Goal: Information Seeking & Learning: Learn about a topic

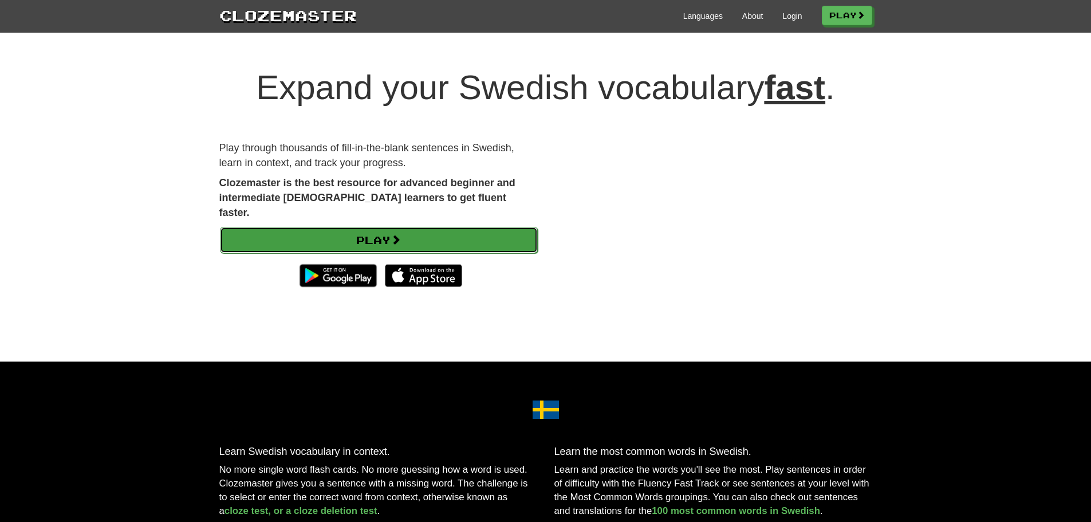
click at [344, 229] on link "Play" at bounding box center [379, 240] width 318 height 26
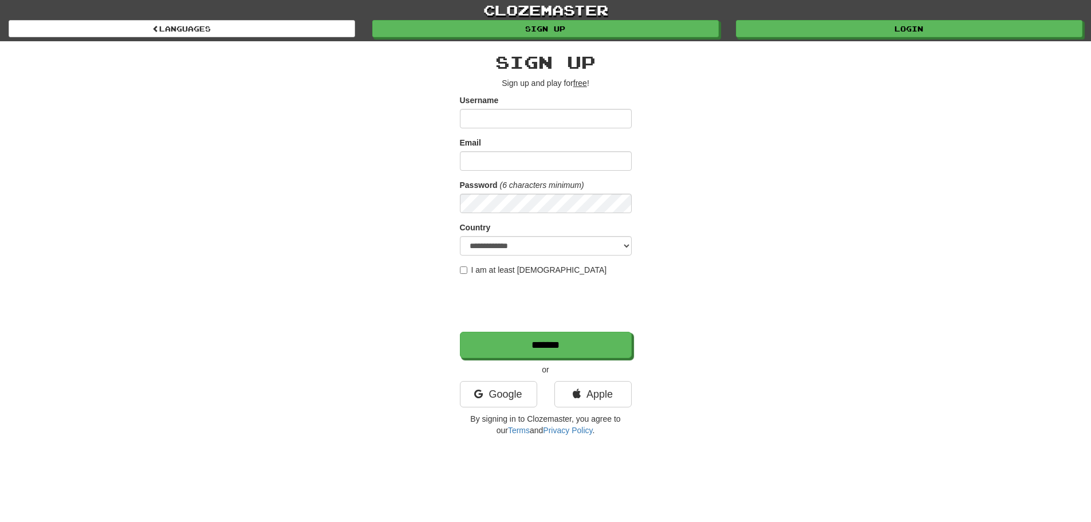
click at [483, 121] on input "Username" at bounding box center [546, 118] width 172 height 19
click at [502, 129] on form "**********" at bounding box center [546, 227] width 172 height 264
click at [506, 121] on input "Username" at bounding box center [546, 118] width 172 height 19
type input "******"
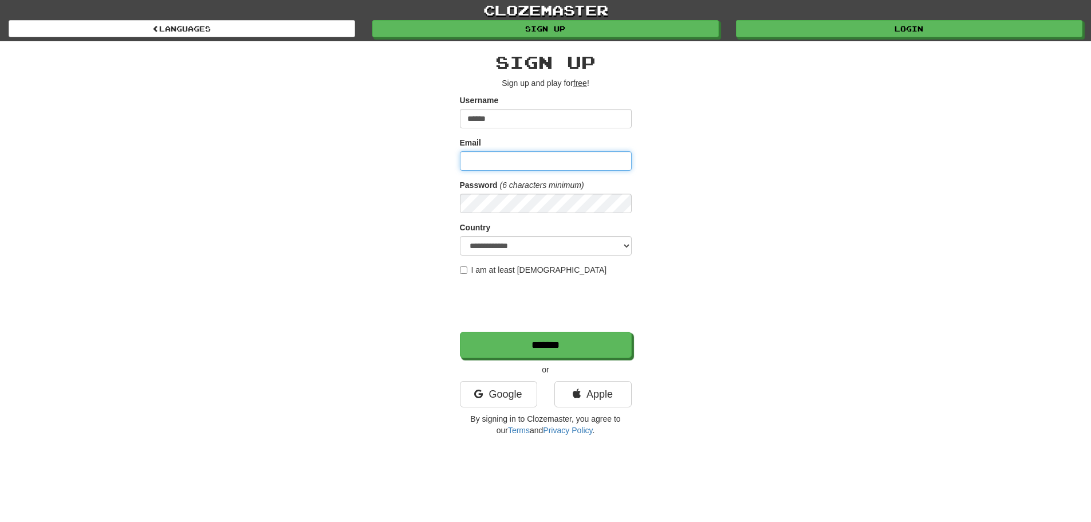
click at [534, 155] on input "Email" at bounding box center [546, 160] width 172 height 19
type input "**********"
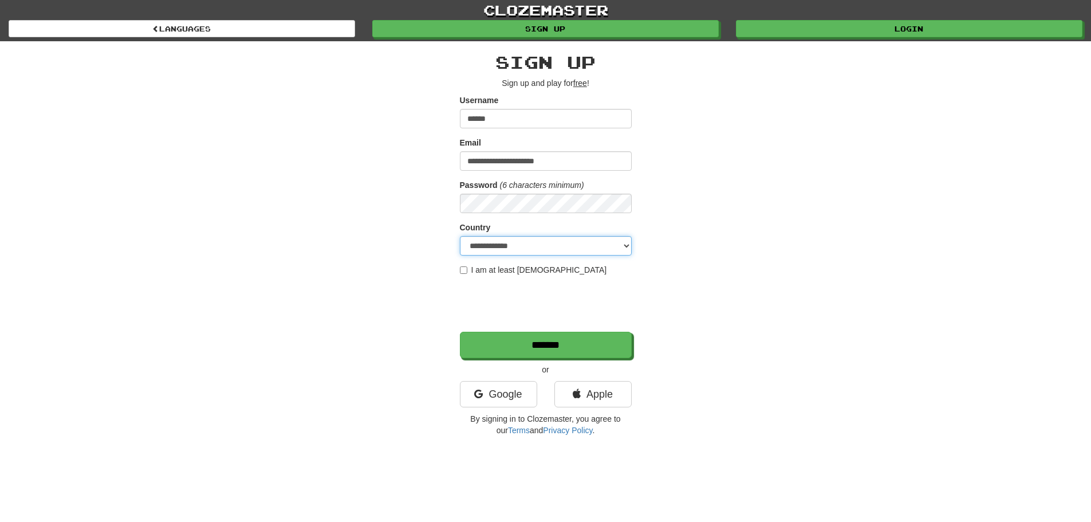
select select "**"
click at [469, 272] on label "I am at least 16 years old" at bounding box center [533, 269] width 147 height 11
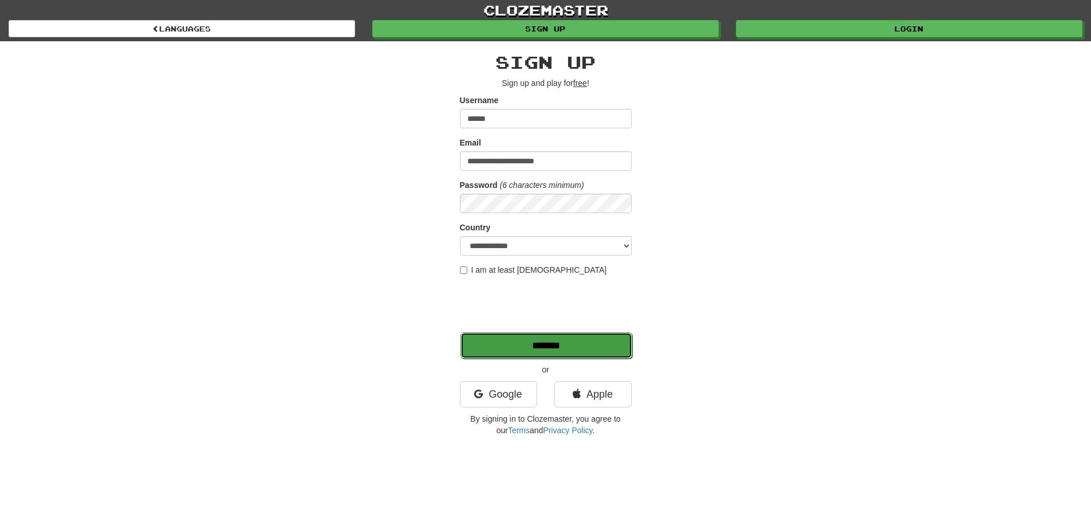
click at [487, 349] on input "*******" at bounding box center [547, 345] width 172 height 26
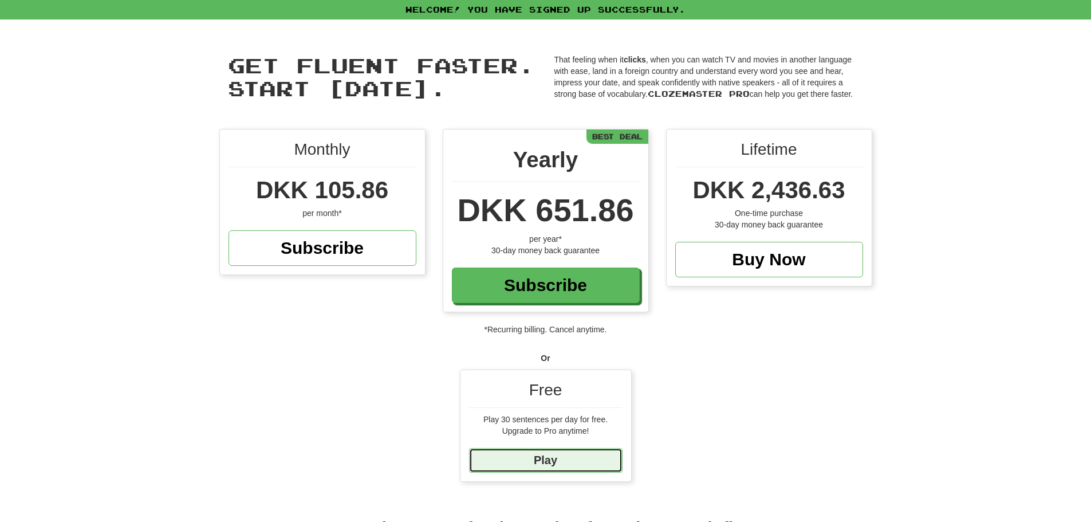
click at [587, 464] on link "Play" at bounding box center [546, 460] width 154 height 25
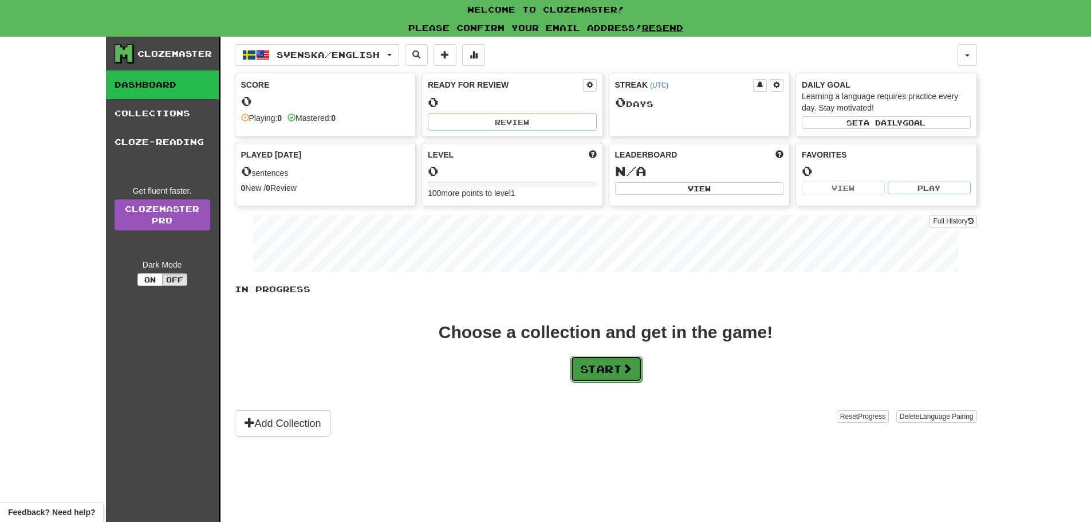
click at [597, 372] on button "Start" at bounding box center [607, 369] width 72 height 26
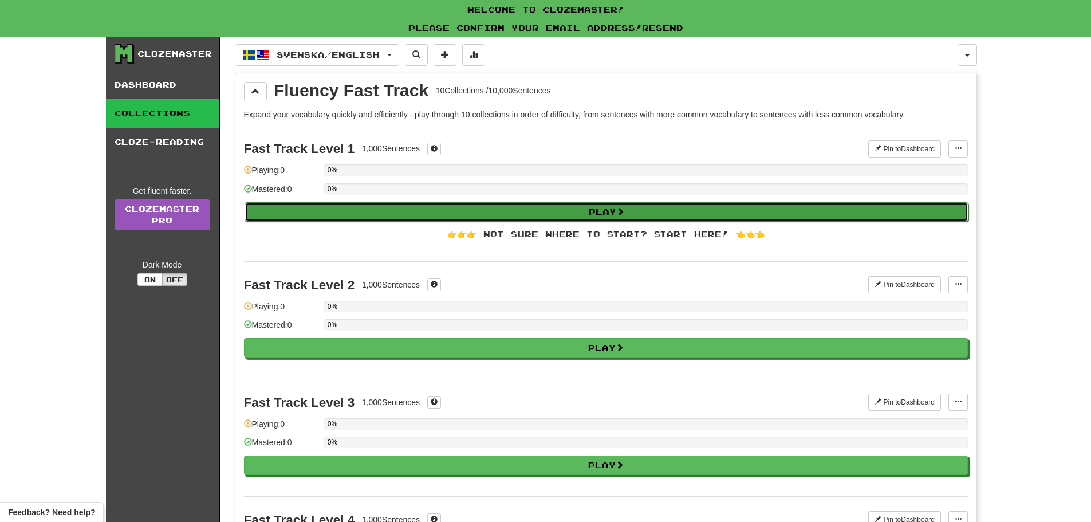
click at [540, 204] on button "Play" at bounding box center [607, 211] width 724 height 19
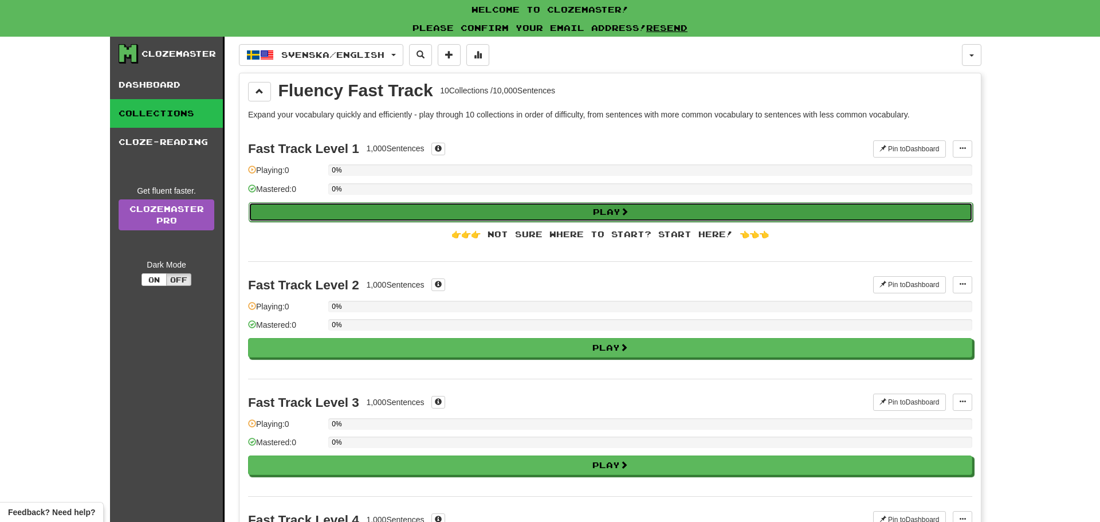
select select "**"
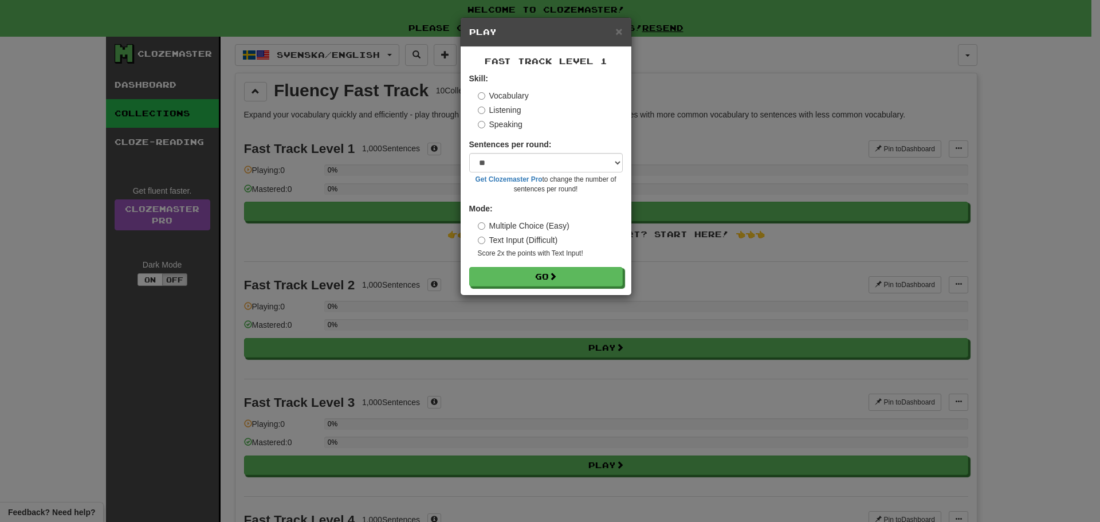
click at [534, 241] on label "Text Input (Difficult)" at bounding box center [518, 239] width 80 height 11
click at [588, 161] on select "* ** ** ** ** ** *** ********" at bounding box center [546, 162] width 154 height 19
click at [560, 347] on div "× Play Fast Track Level 1 Skill: Vocabulary Listening Speaking Sentences per ro…" at bounding box center [550, 261] width 1100 height 522
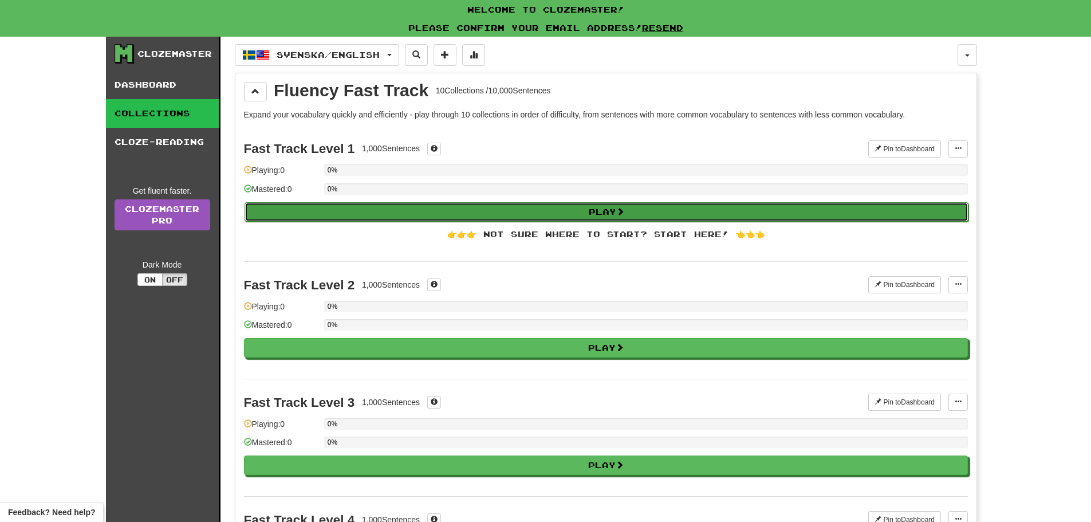
click at [538, 210] on button "Play" at bounding box center [607, 211] width 724 height 19
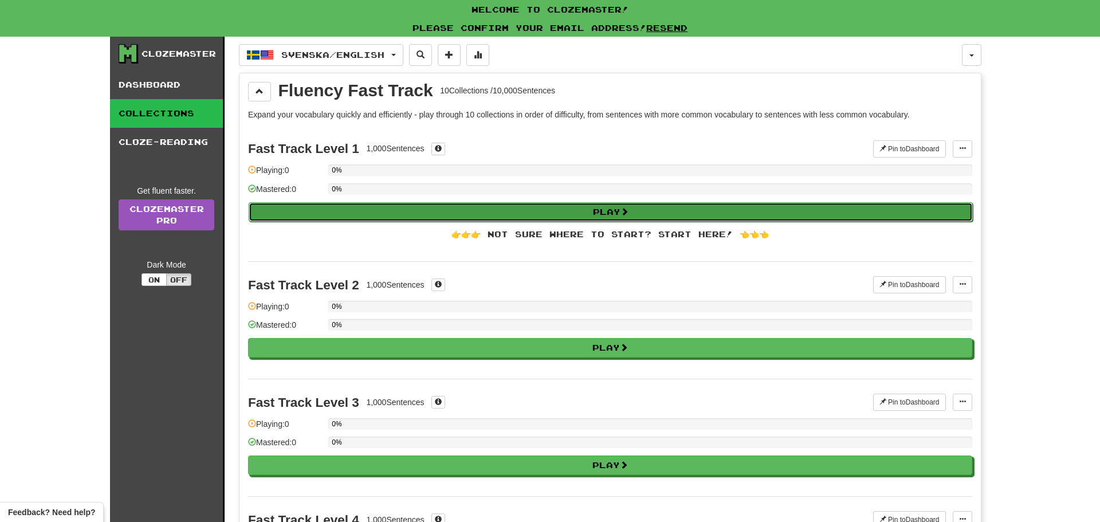
select select "**"
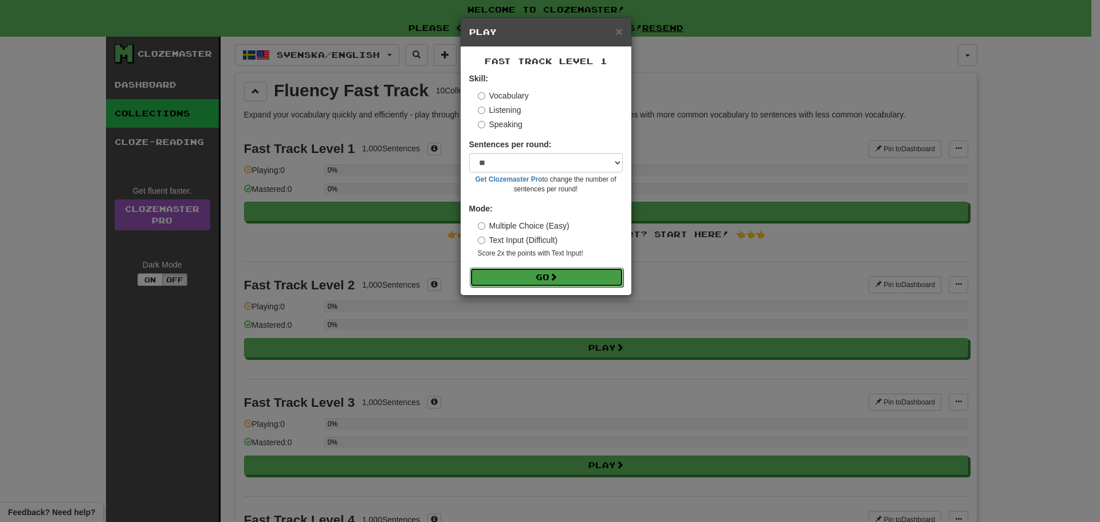
click at [543, 274] on button "Go" at bounding box center [547, 277] width 154 height 19
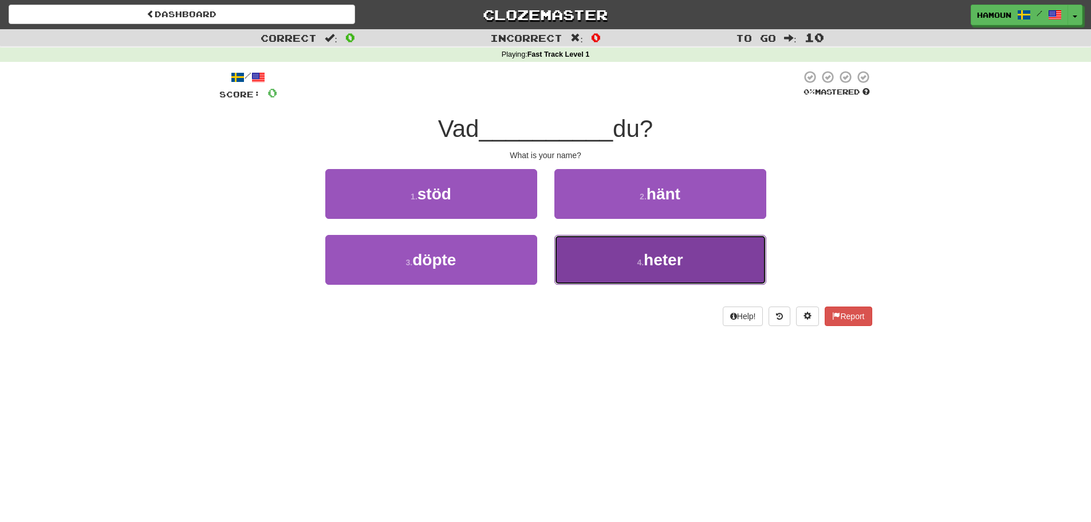
click at [626, 256] on button "4 . heter" at bounding box center [661, 260] width 212 height 50
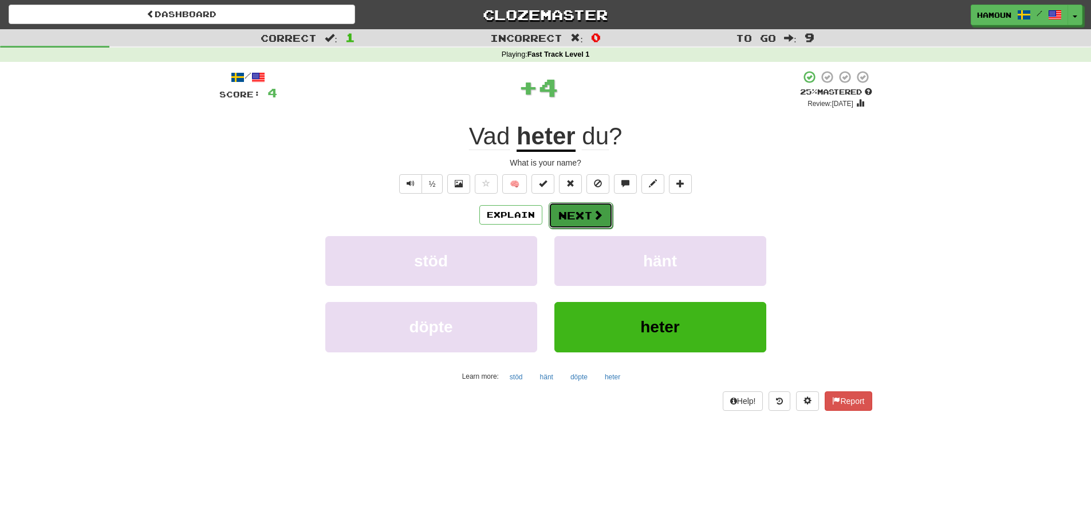
click at [575, 207] on button "Next" at bounding box center [581, 215] width 64 height 26
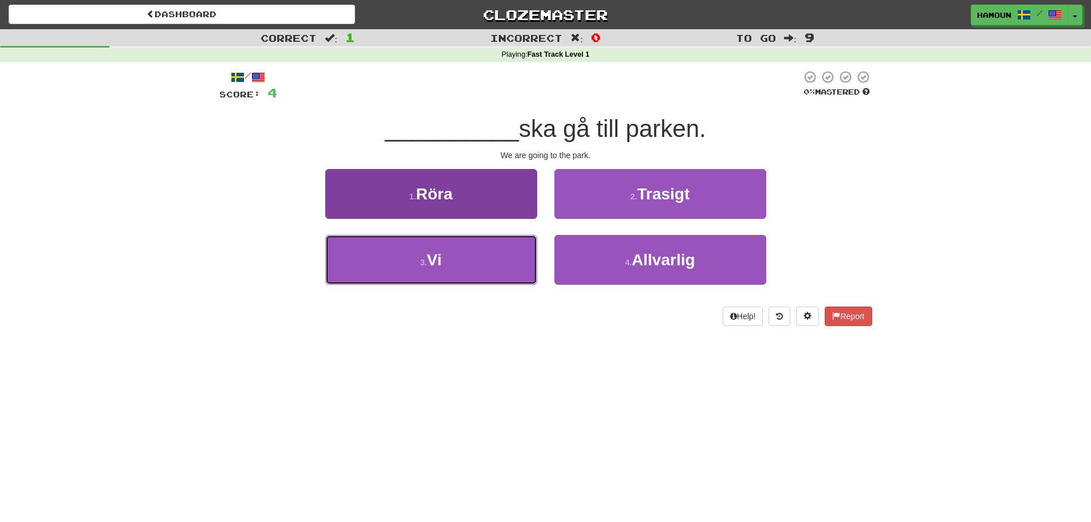
click at [505, 273] on button "3 . Vi" at bounding box center [431, 260] width 212 height 50
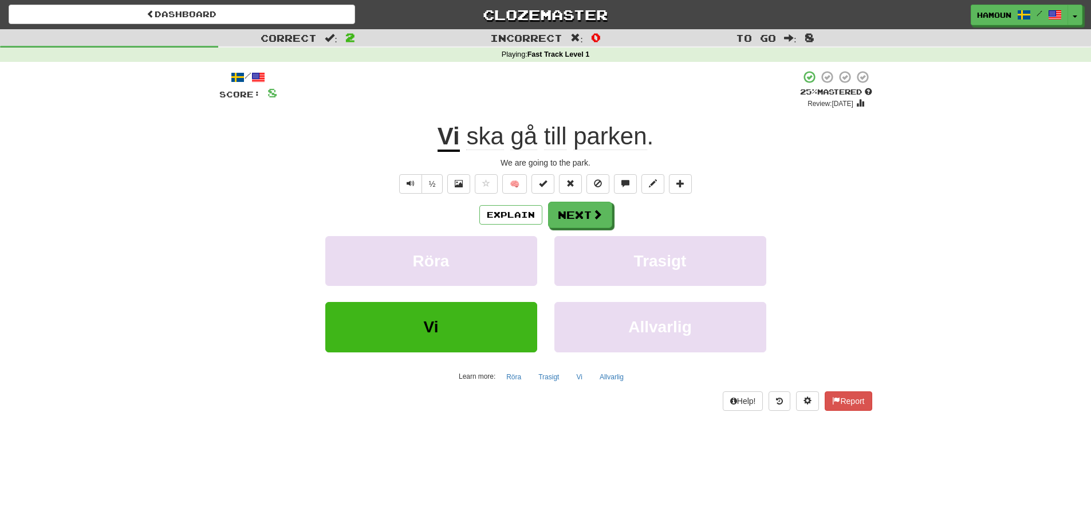
click at [581, 229] on div "Explain Next Röra Trasigt Vi Allvarlig Learn more: Röra Trasigt Vi Allvarlig" at bounding box center [545, 294] width 653 height 184
click at [596, 217] on span at bounding box center [598, 215] width 10 height 10
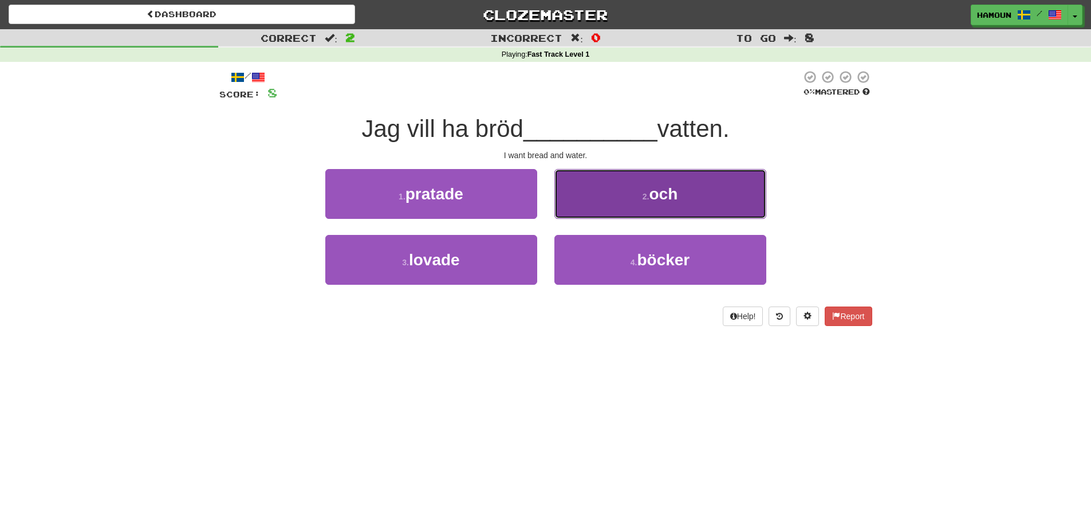
click at [665, 195] on span "och" at bounding box center [663, 194] width 29 height 18
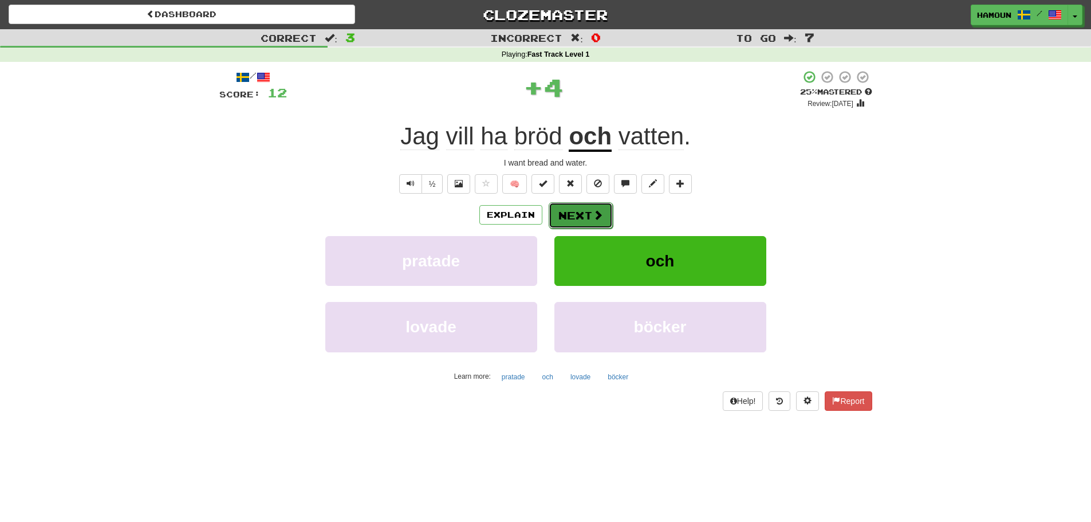
click at [596, 223] on button "Next" at bounding box center [581, 215] width 64 height 26
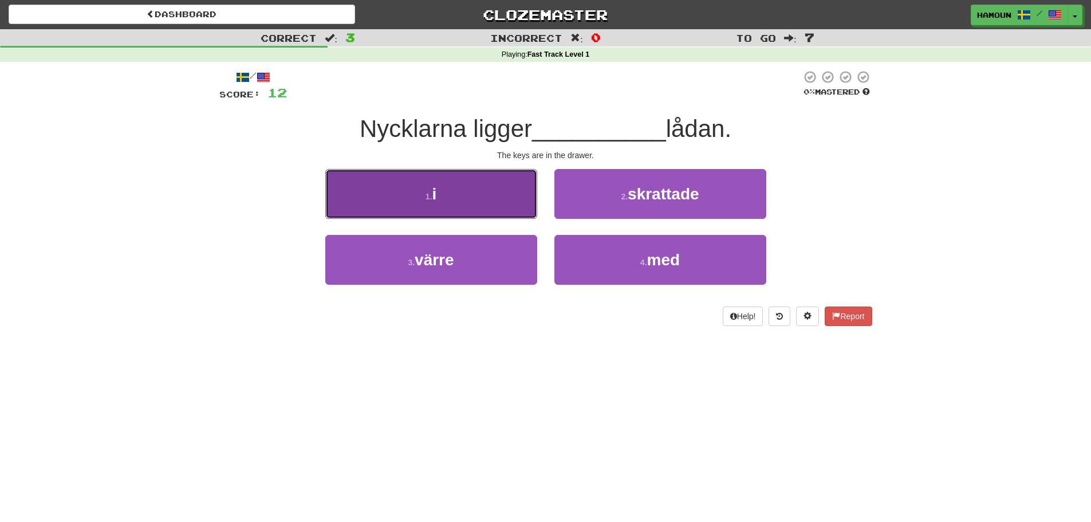
click at [454, 206] on button "1 . i" at bounding box center [431, 194] width 212 height 50
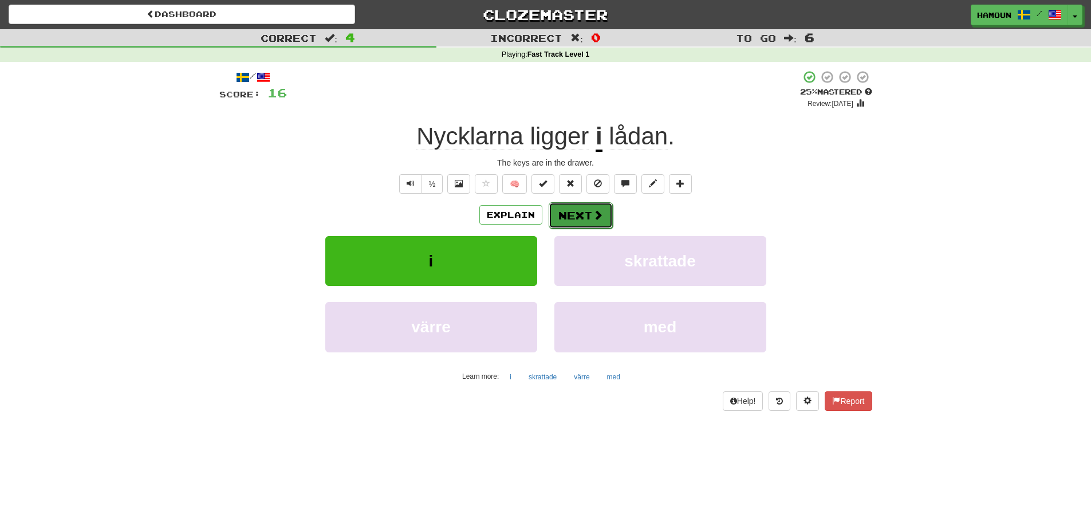
click at [609, 204] on button "Next" at bounding box center [581, 215] width 64 height 26
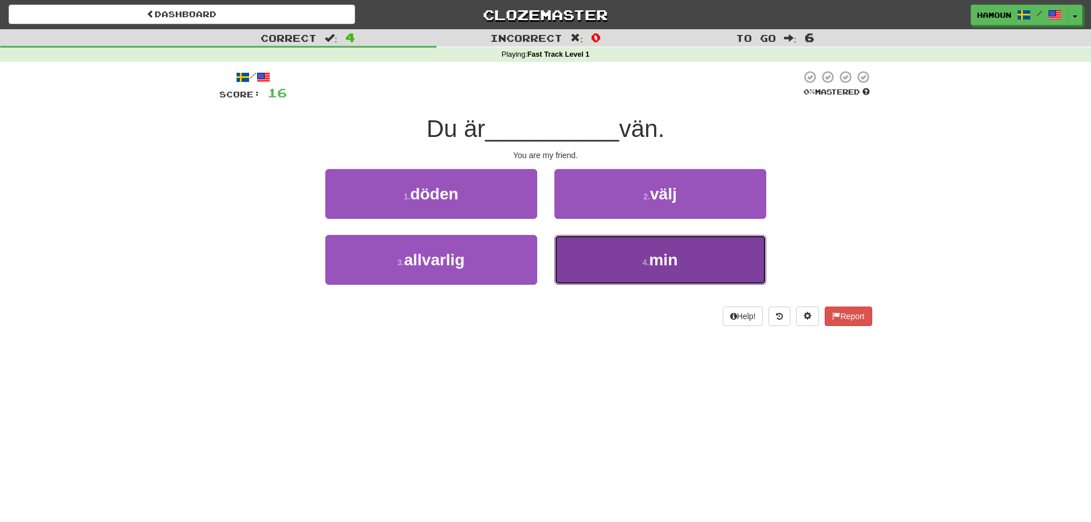
click at [599, 265] on button "4 . min" at bounding box center [661, 260] width 212 height 50
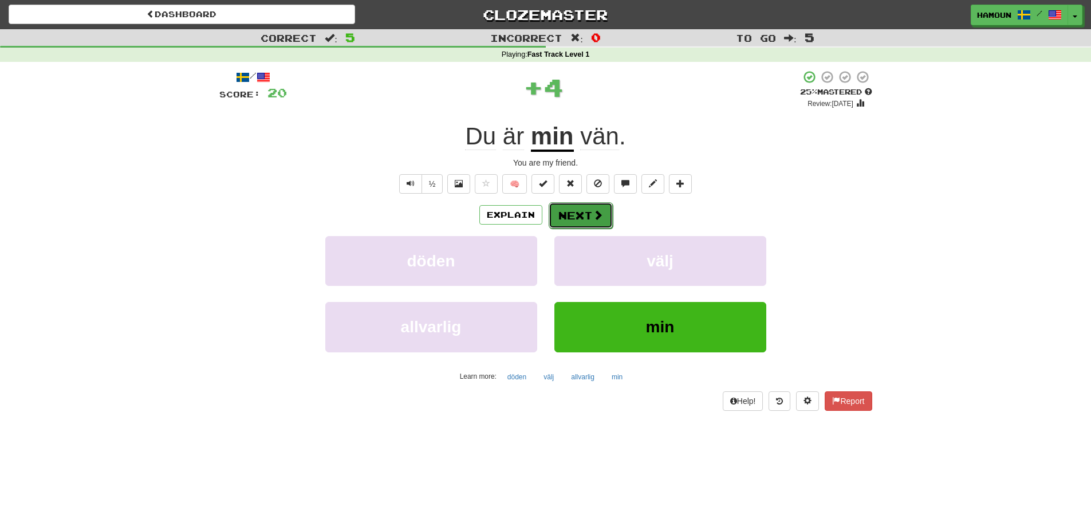
click at [569, 213] on button "Next" at bounding box center [581, 215] width 64 height 26
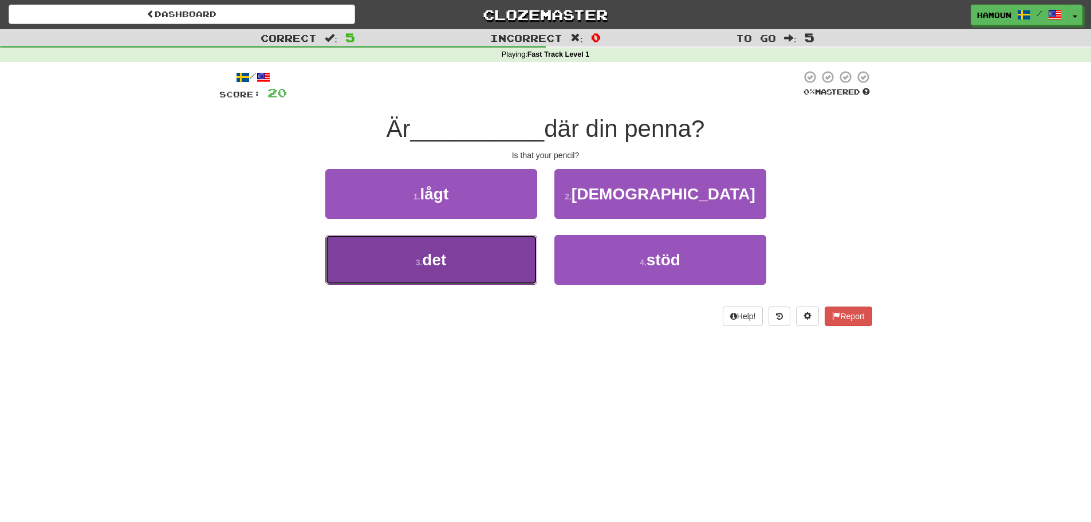
click at [486, 245] on button "3 . det" at bounding box center [431, 260] width 212 height 50
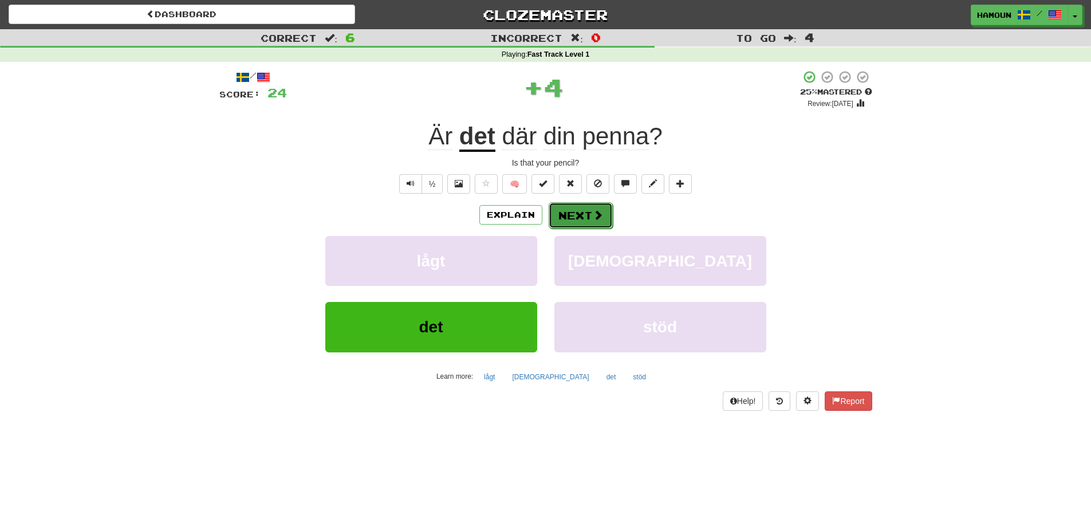
click at [593, 213] on span at bounding box center [598, 215] width 10 height 10
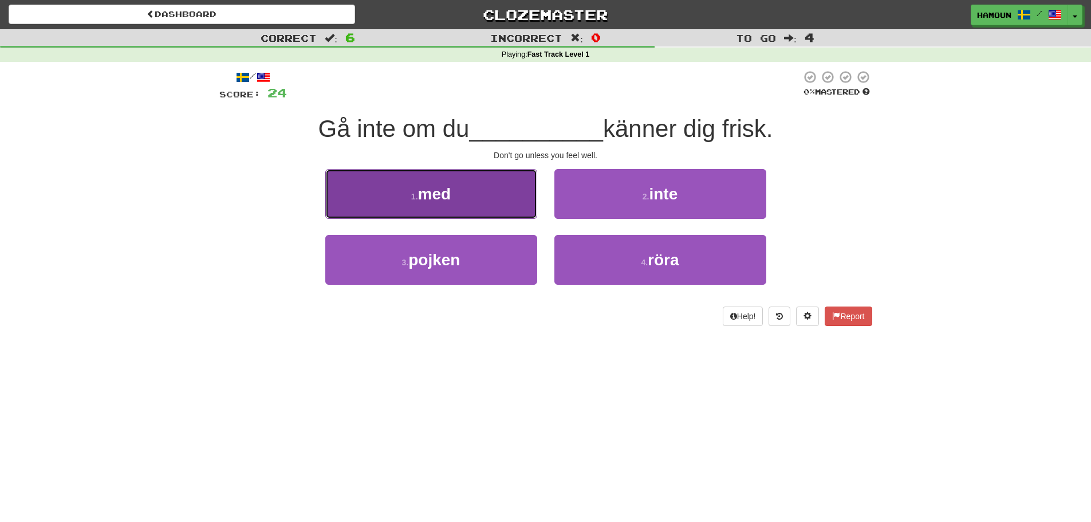
click at [476, 204] on button "1 . med" at bounding box center [431, 194] width 212 height 50
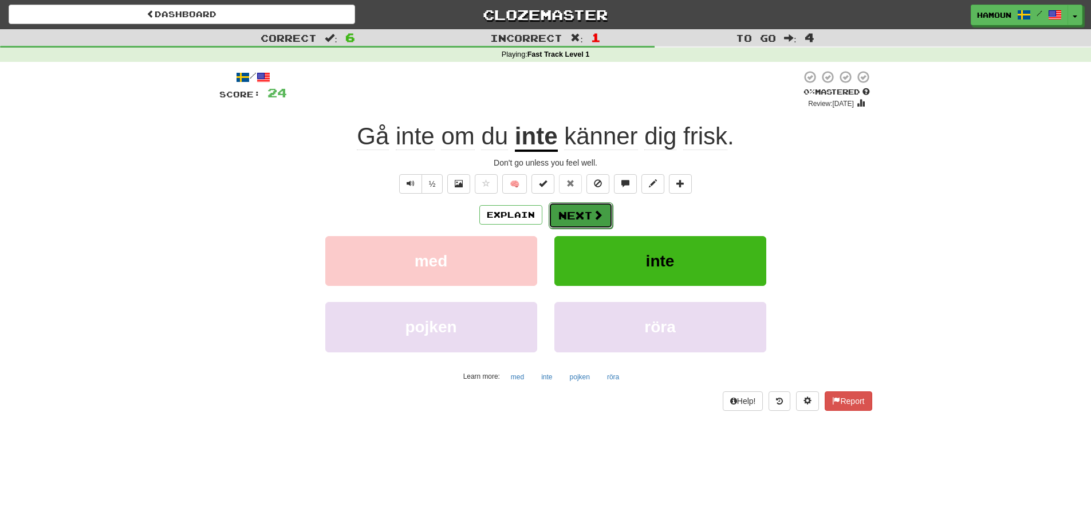
click at [584, 219] on button "Next" at bounding box center [581, 215] width 64 height 26
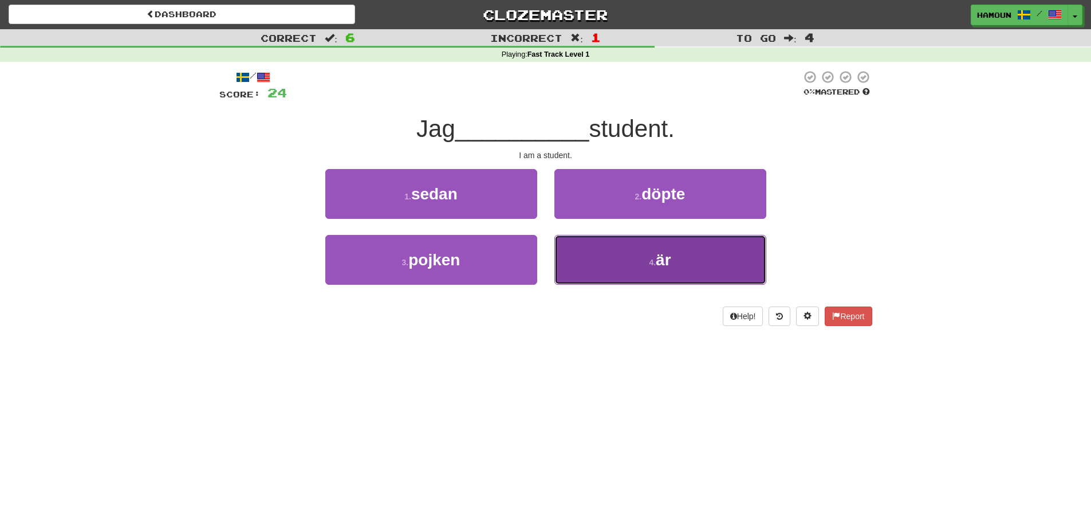
click at [597, 256] on button "4 . är" at bounding box center [661, 260] width 212 height 50
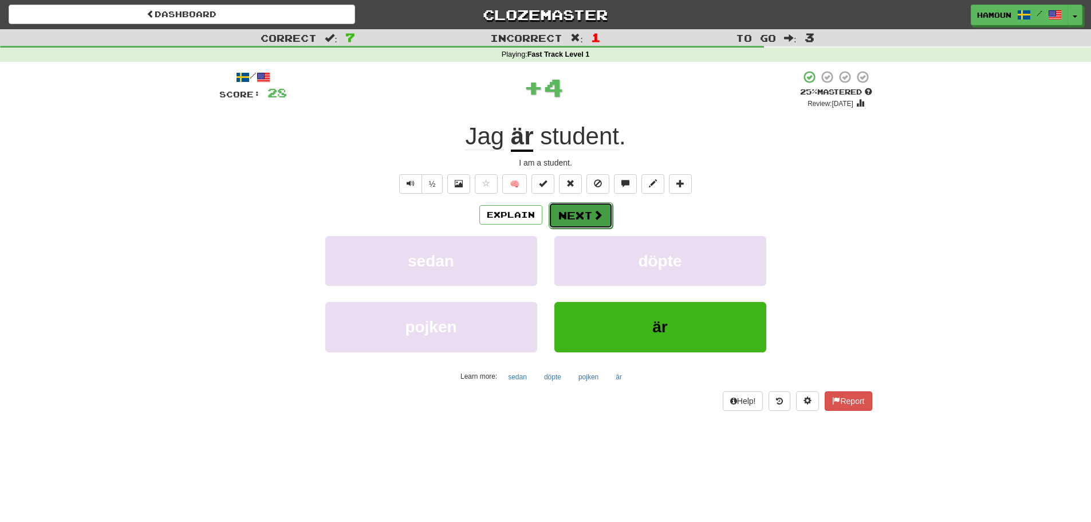
click at [591, 221] on button "Next" at bounding box center [581, 215] width 64 height 26
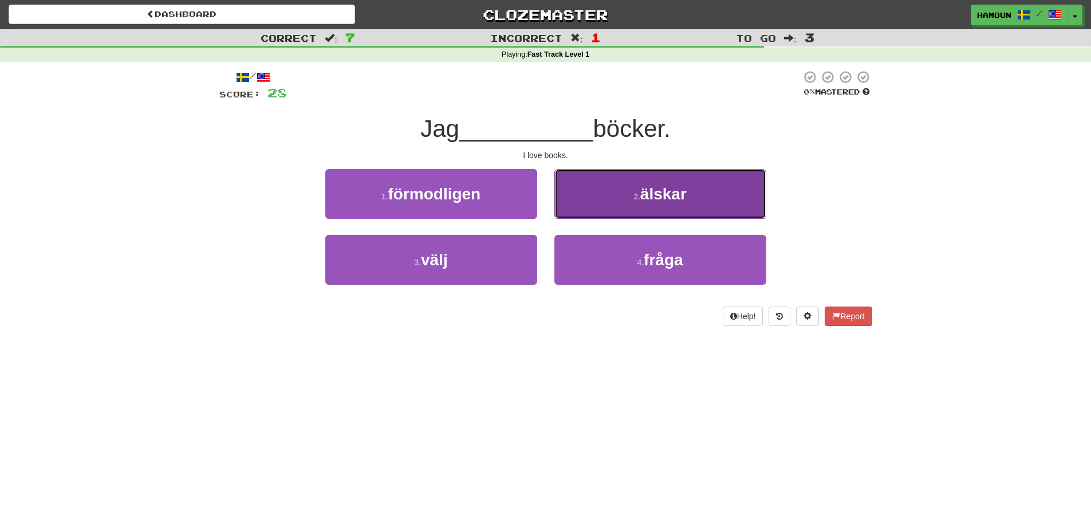
click at [599, 203] on button "2 . älskar" at bounding box center [661, 194] width 212 height 50
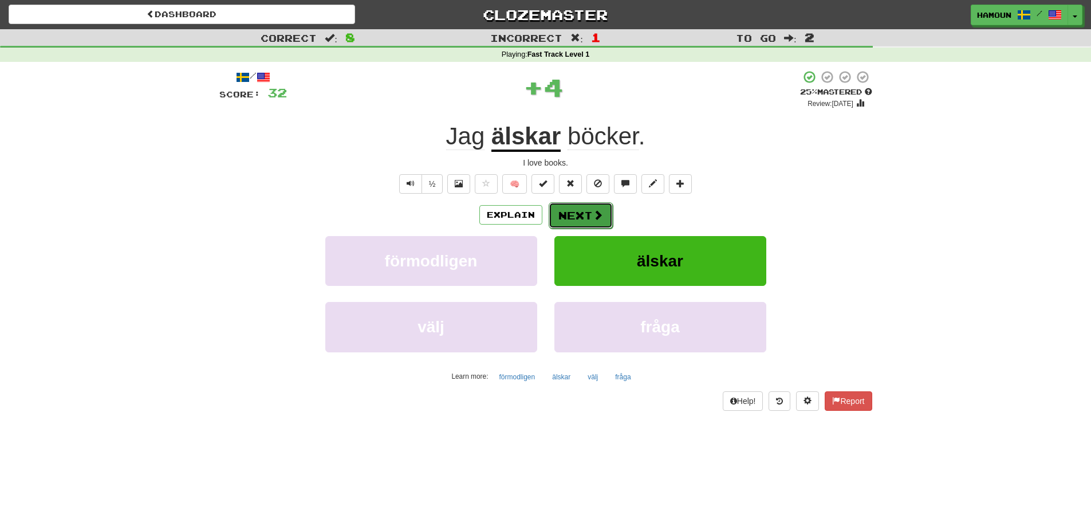
click at [587, 221] on button "Next" at bounding box center [581, 215] width 64 height 26
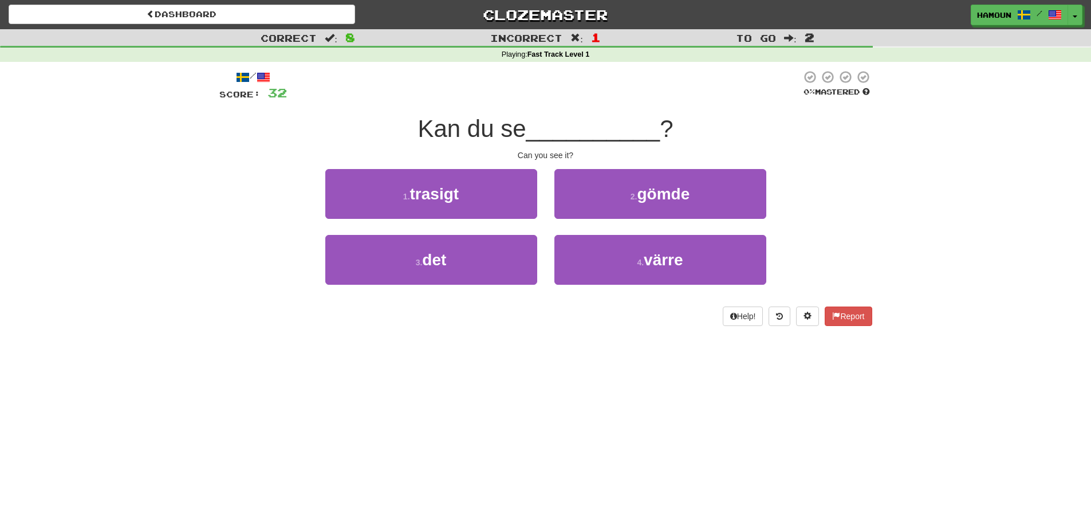
click at [541, 262] on div "3 . det" at bounding box center [431, 268] width 229 height 66
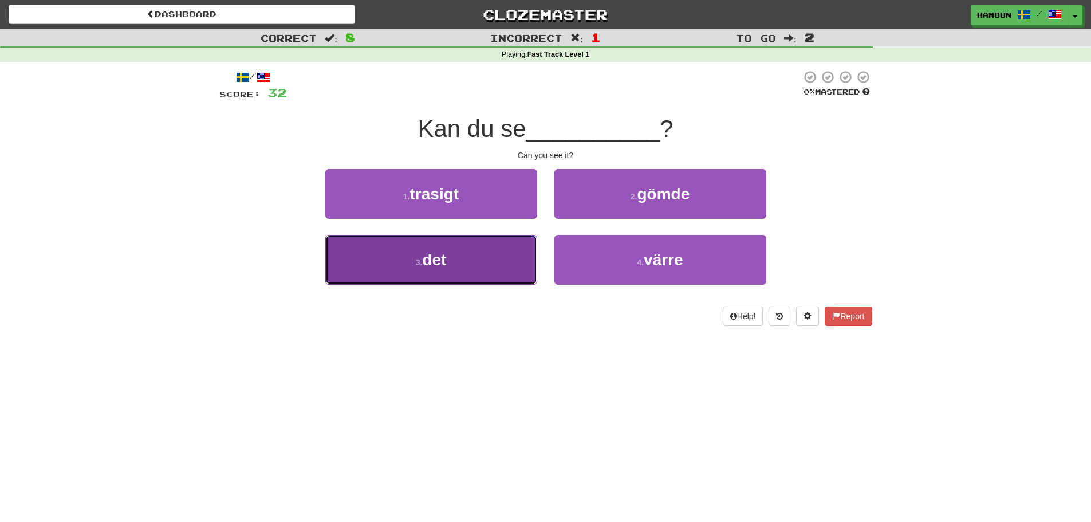
click at [517, 264] on button "3 . det" at bounding box center [431, 260] width 212 height 50
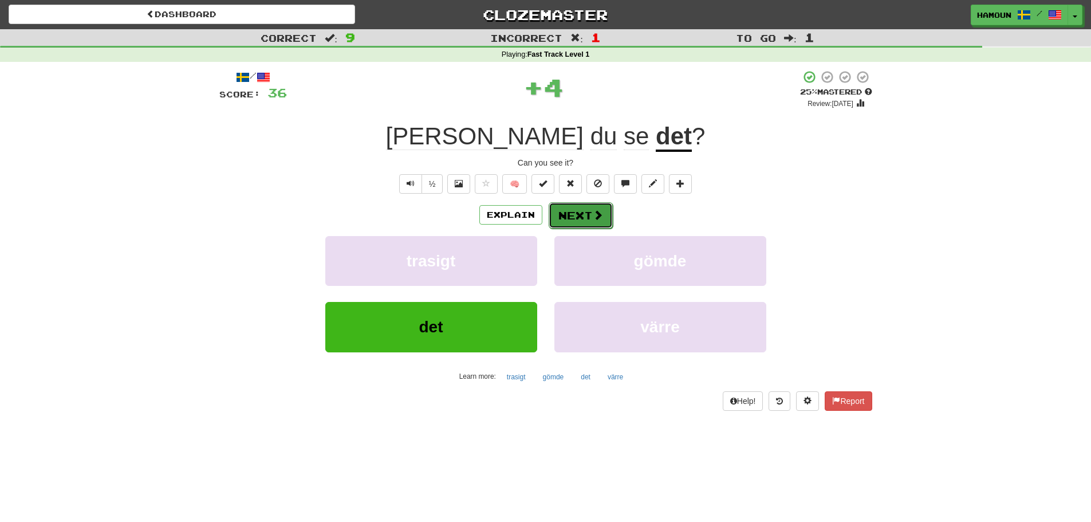
click at [583, 213] on button "Next" at bounding box center [581, 215] width 64 height 26
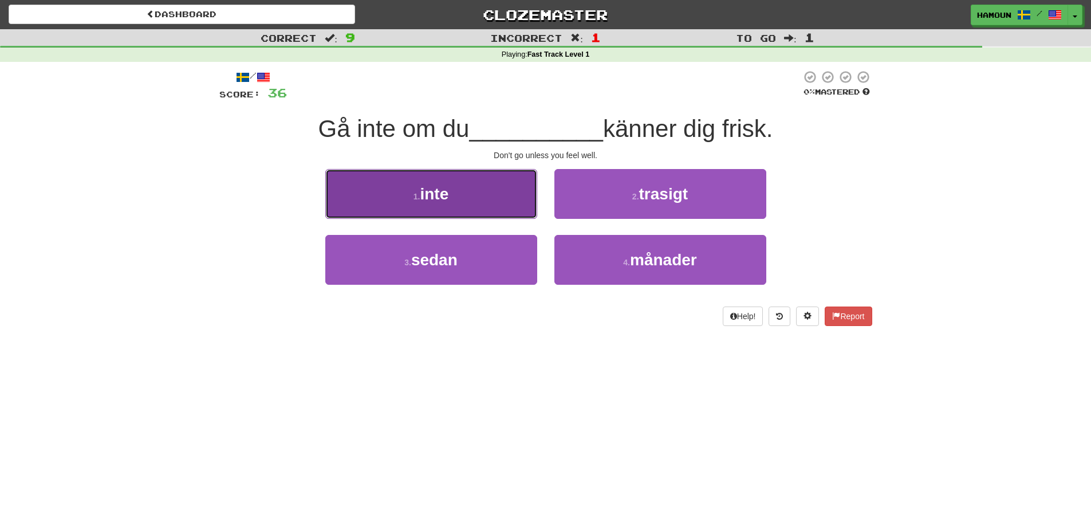
click at [476, 202] on button "1 . inte" at bounding box center [431, 194] width 212 height 50
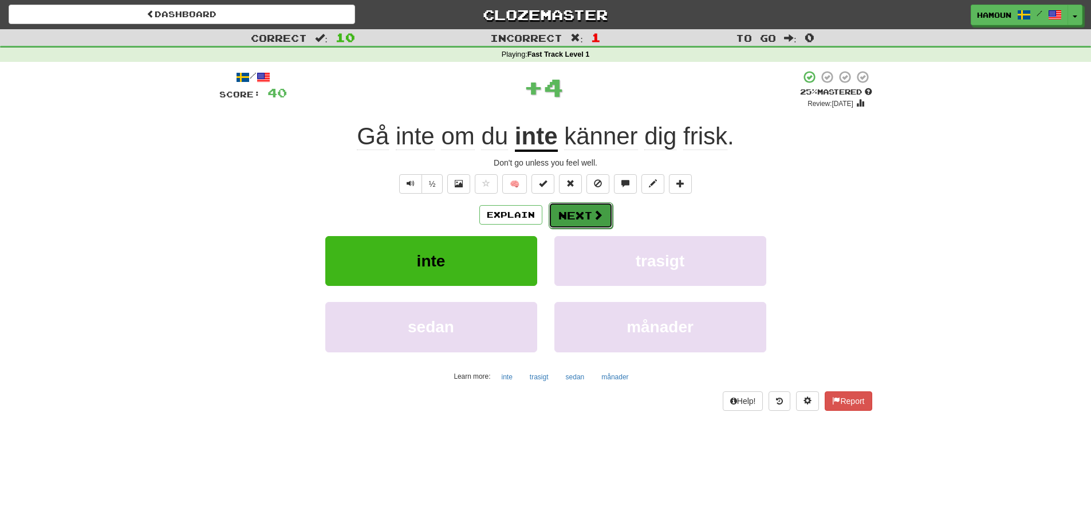
click at [594, 207] on button "Next" at bounding box center [581, 215] width 64 height 26
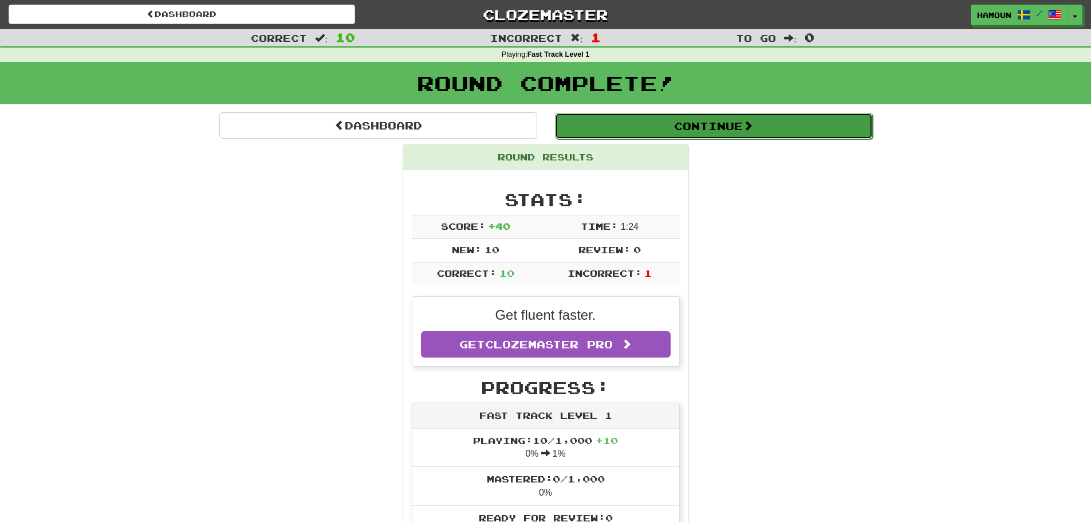
click at [674, 117] on button "Continue" at bounding box center [714, 126] width 318 height 26
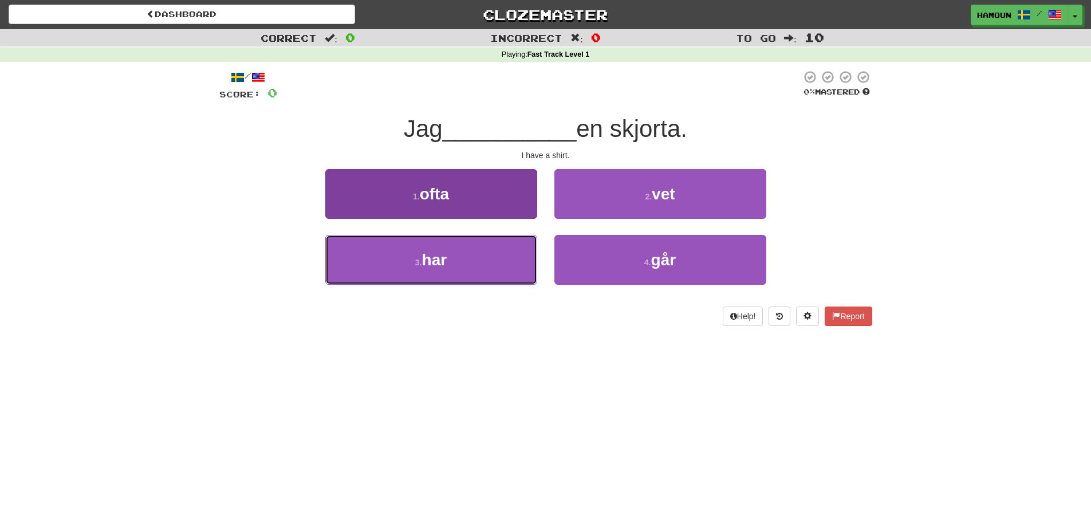
click at [454, 256] on button "3 . har" at bounding box center [431, 260] width 212 height 50
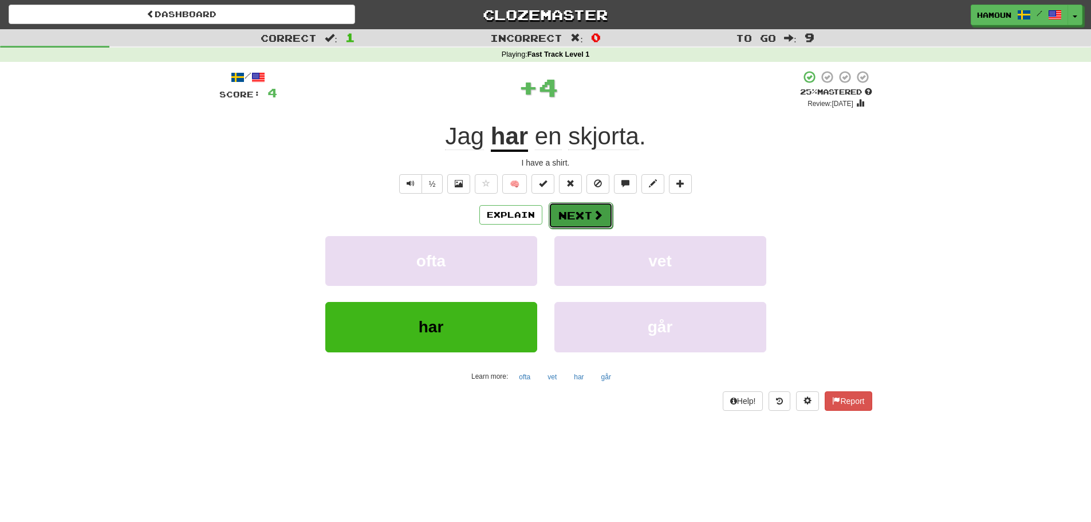
click at [583, 220] on button "Next" at bounding box center [581, 215] width 64 height 26
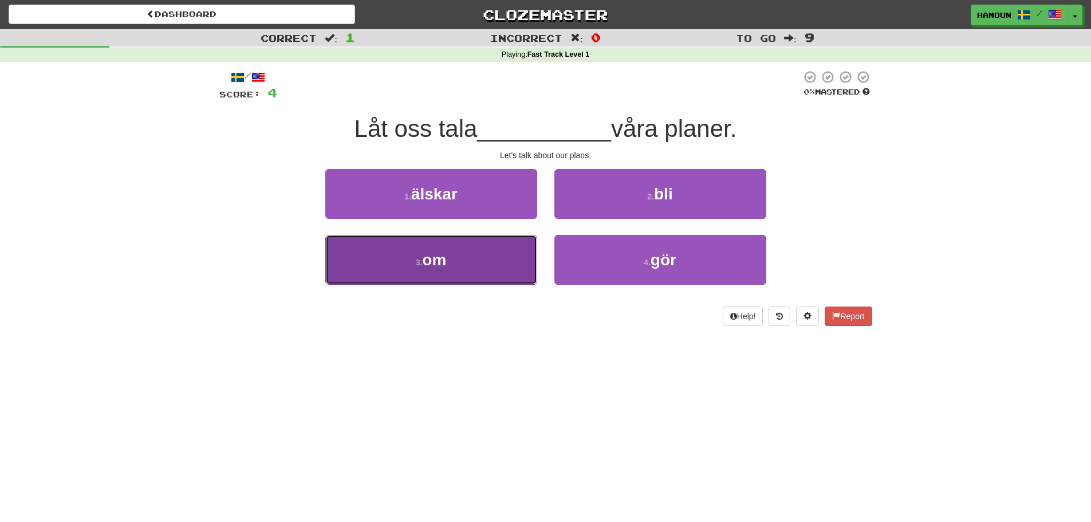
click at [492, 278] on button "3 . om" at bounding box center [431, 260] width 212 height 50
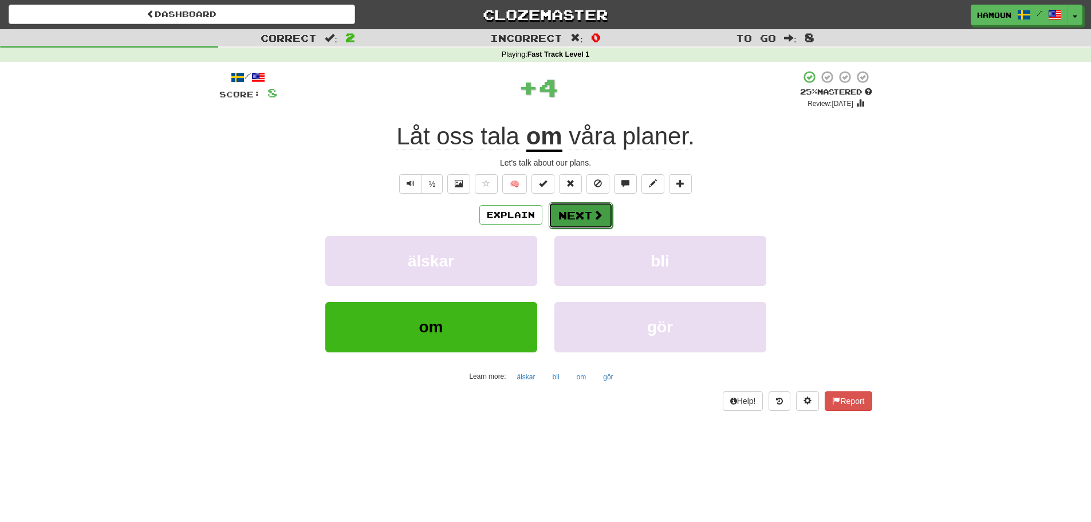
click at [567, 213] on button "Next" at bounding box center [581, 215] width 64 height 26
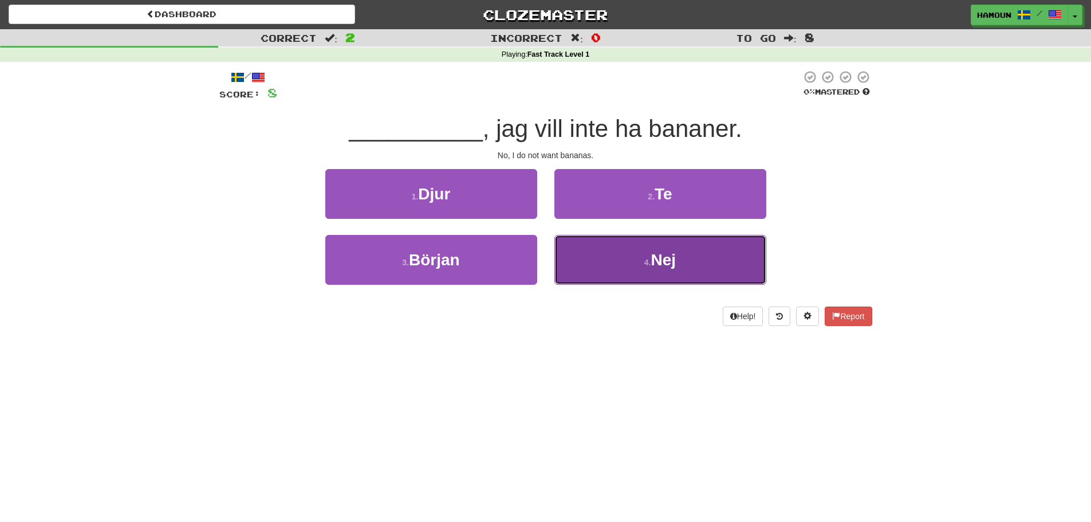
click at [568, 272] on button "4 . Nej" at bounding box center [661, 260] width 212 height 50
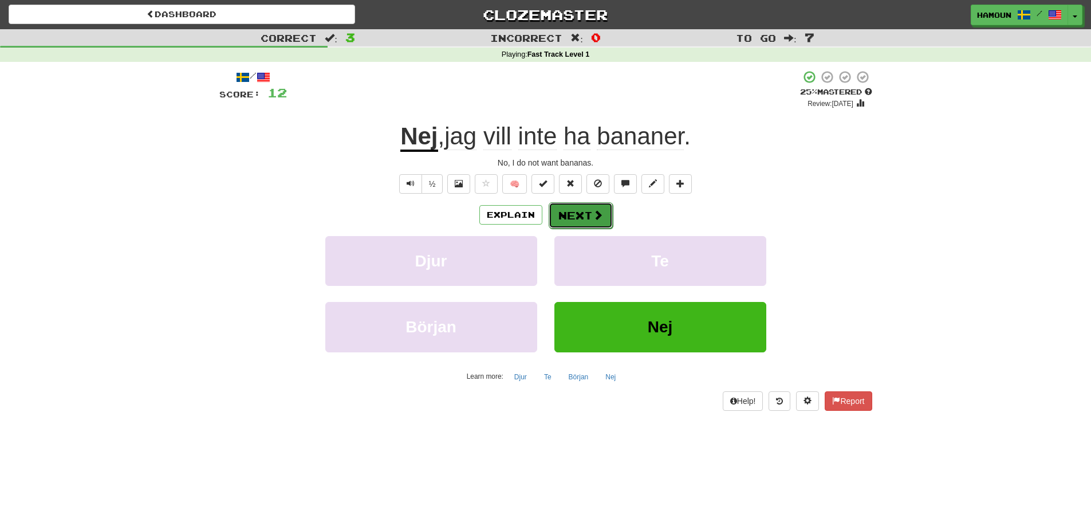
click at [573, 219] on button "Next" at bounding box center [581, 215] width 64 height 26
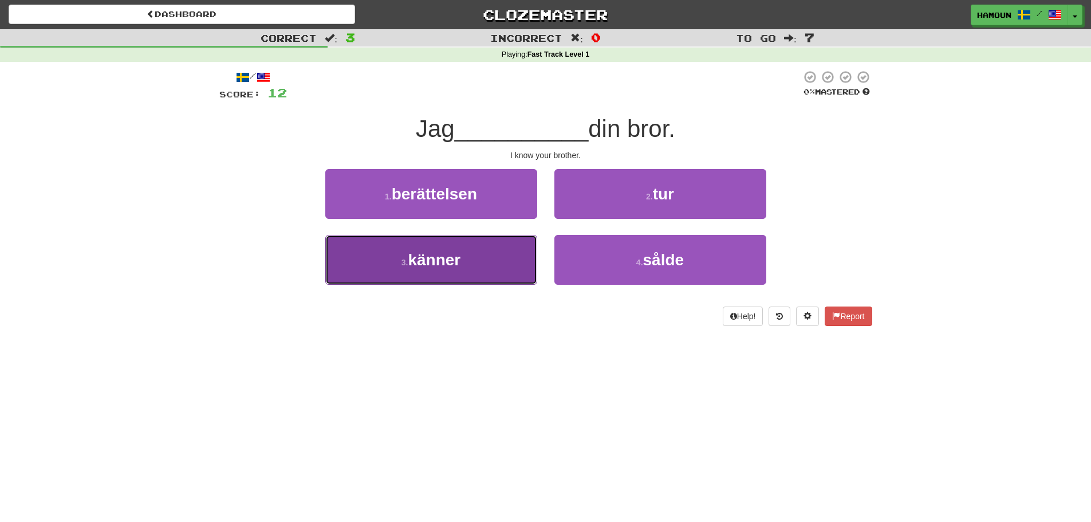
click at [461, 252] on span "känner" at bounding box center [434, 260] width 53 height 18
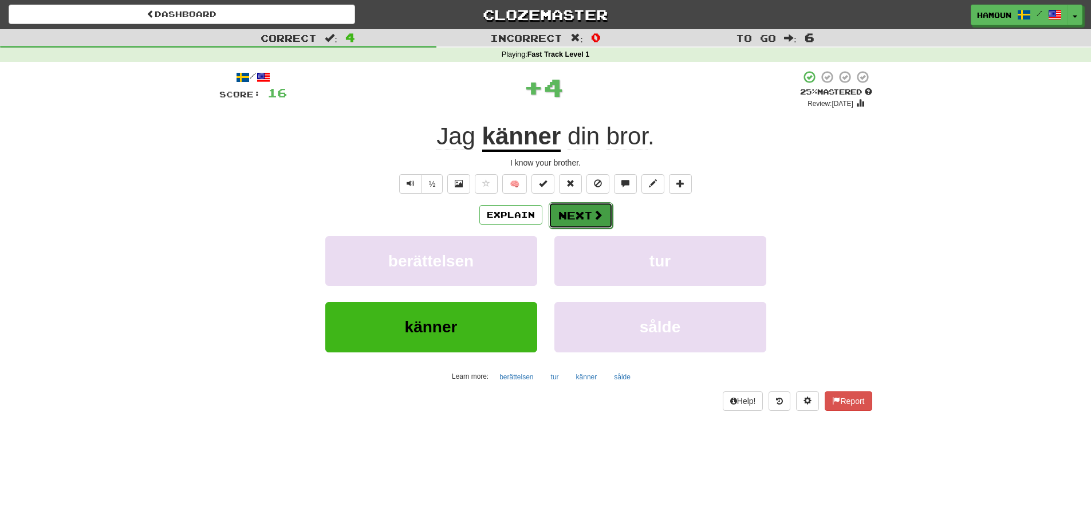
click at [559, 214] on button "Next" at bounding box center [581, 215] width 64 height 26
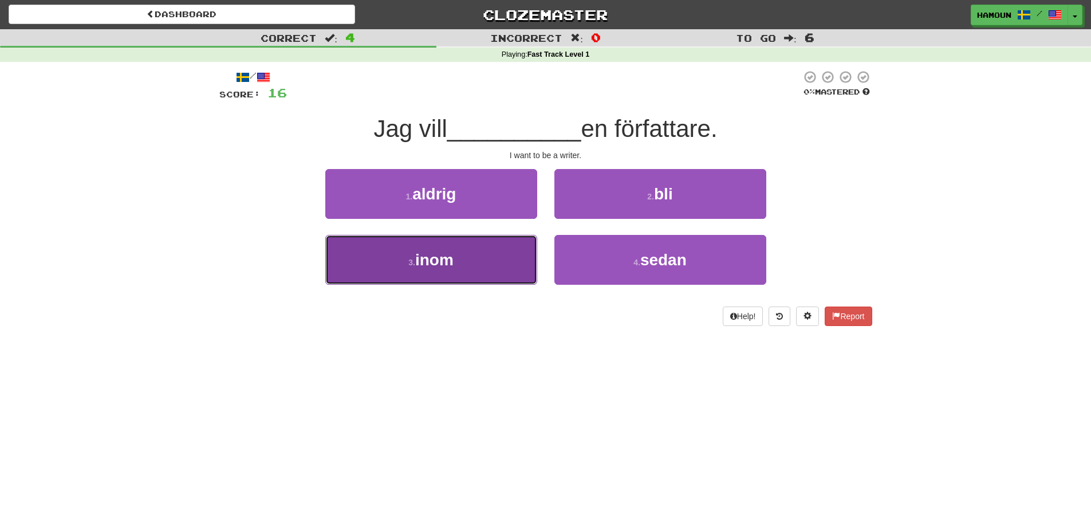
click at [491, 264] on button "3 . inom" at bounding box center [431, 260] width 212 height 50
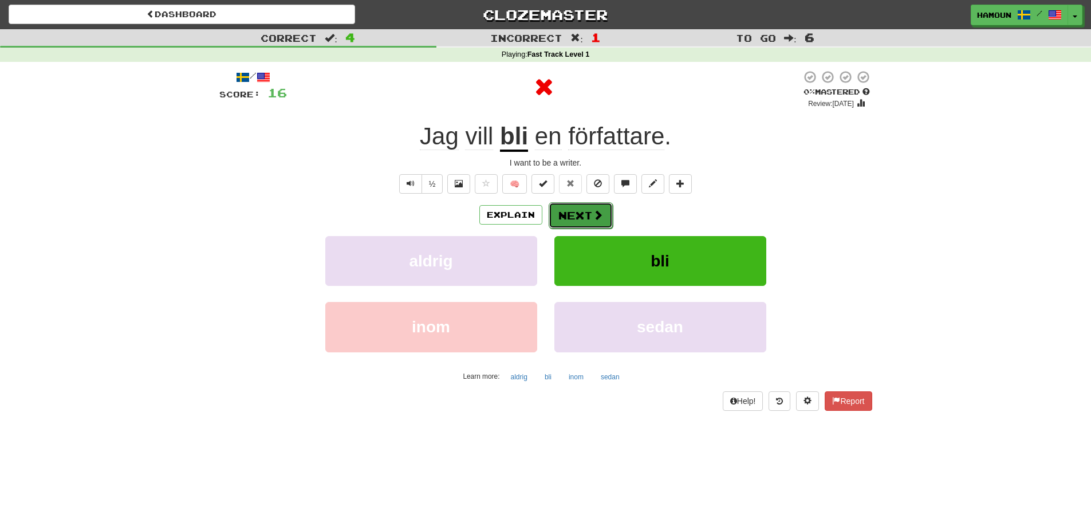
click at [585, 224] on button "Next" at bounding box center [581, 215] width 64 height 26
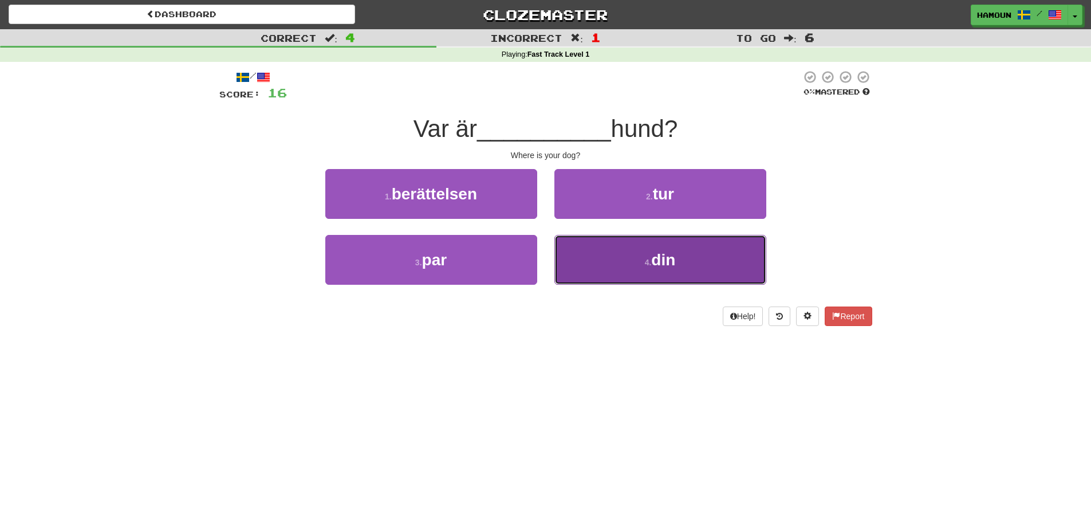
click at [624, 273] on button "4 . din" at bounding box center [661, 260] width 212 height 50
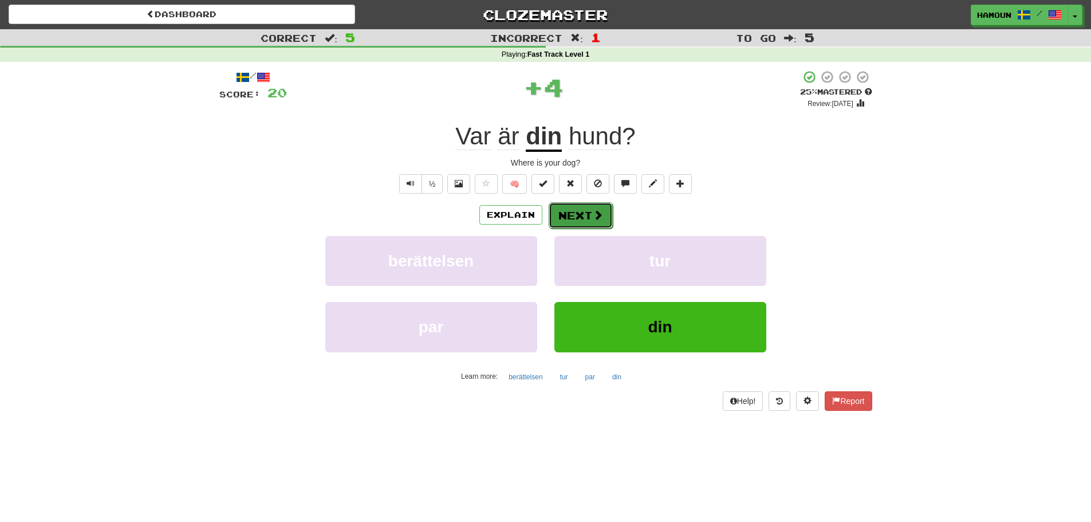
click at [584, 226] on button "Next" at bounding box center [581, 215] width 64 height 26
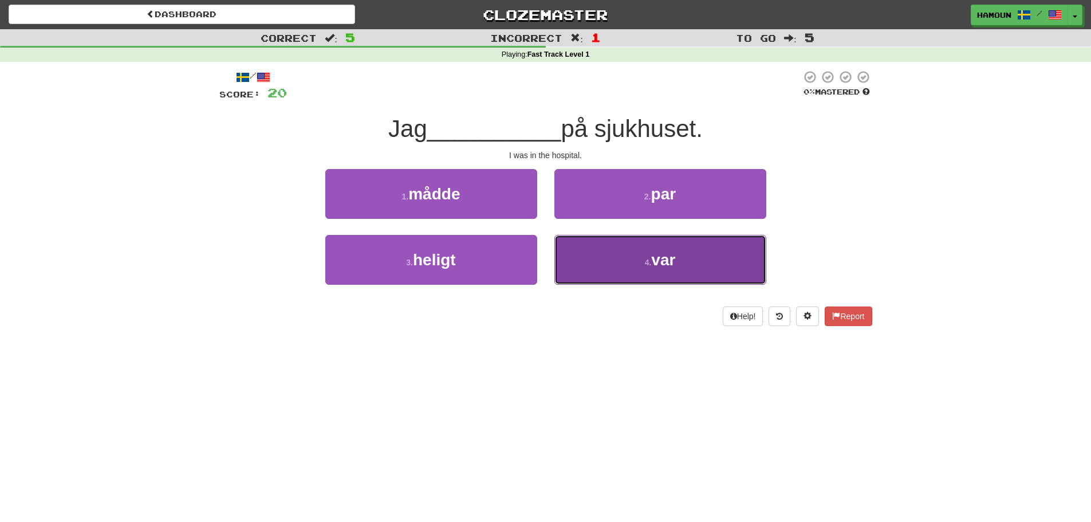
click at [649, 245] on button "4 . var" at bounding box center [661, 260] width 212 height 50
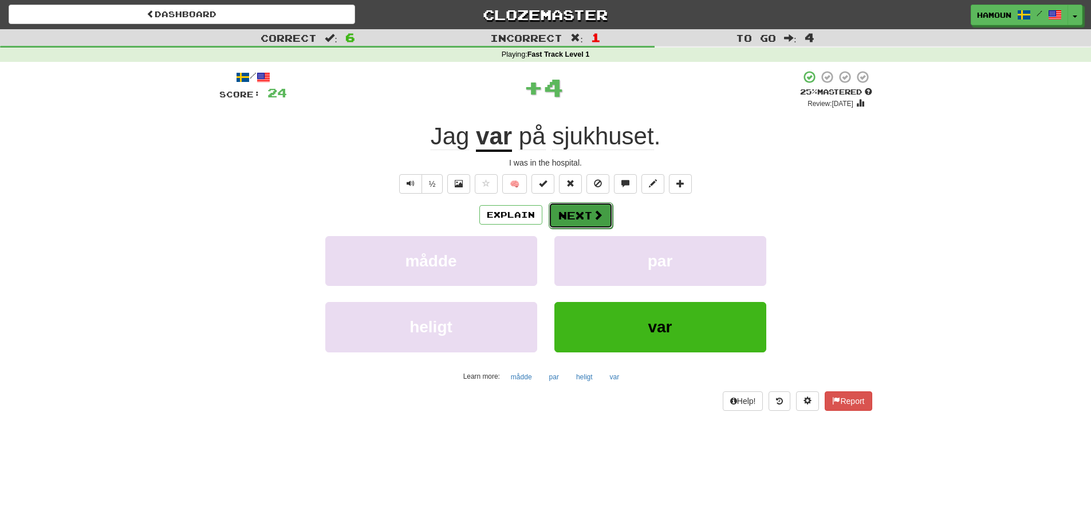
click at [603, 215] on button "Next" at bounding box center [581, 215] width 64 height 26
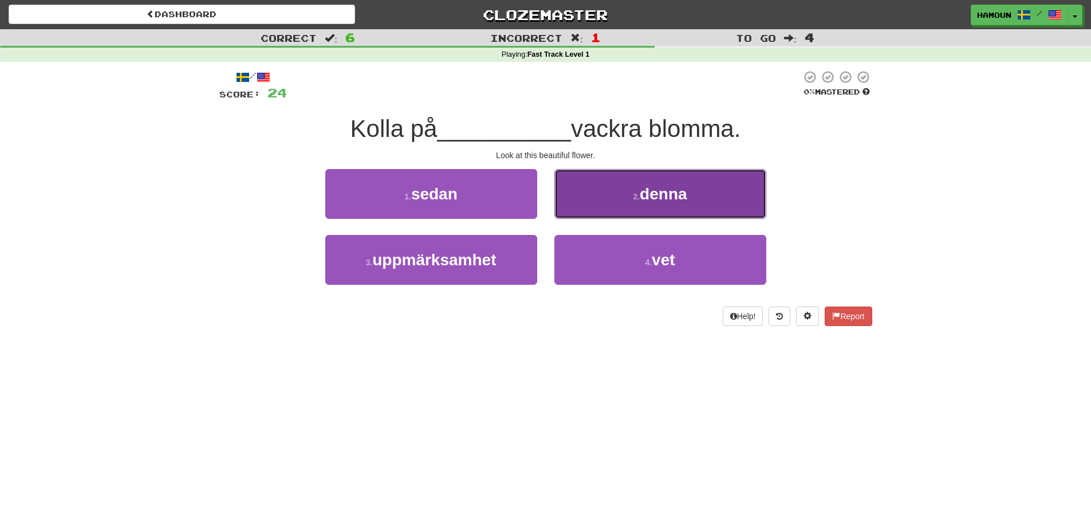
click at [673, 206] on button "2 . denna" at bounding box center [661, 194] width 212 height 50
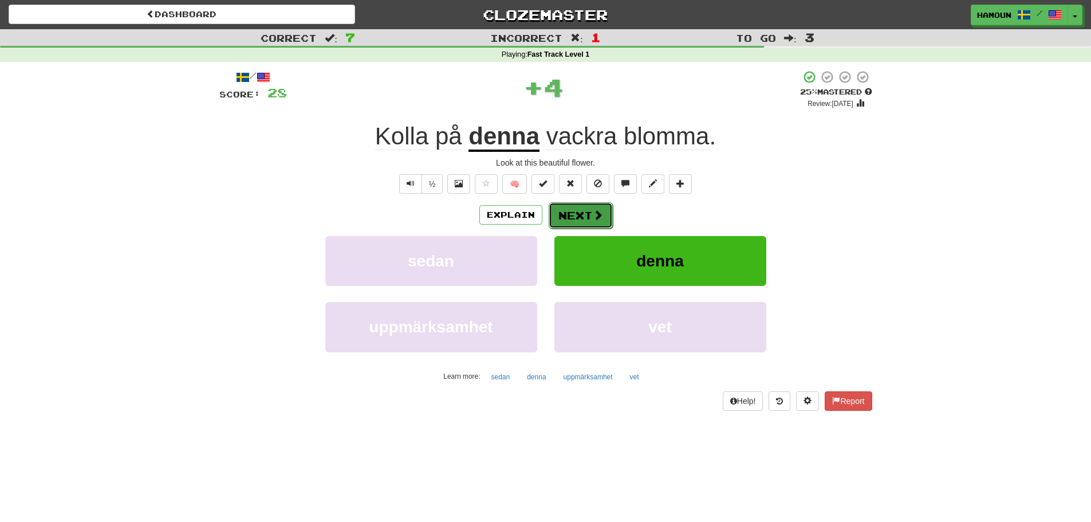
click at [593, 218] on span at bounding box center [598, 215] width 10 height 10
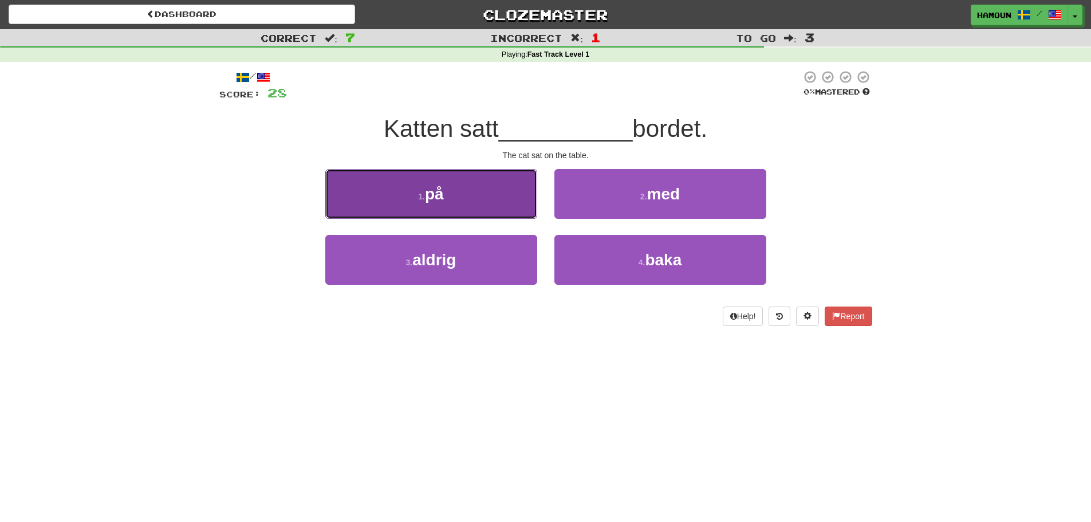
click at [470, 210] on button "1 . på" at bounding box center [431, 194] width 212 height 50
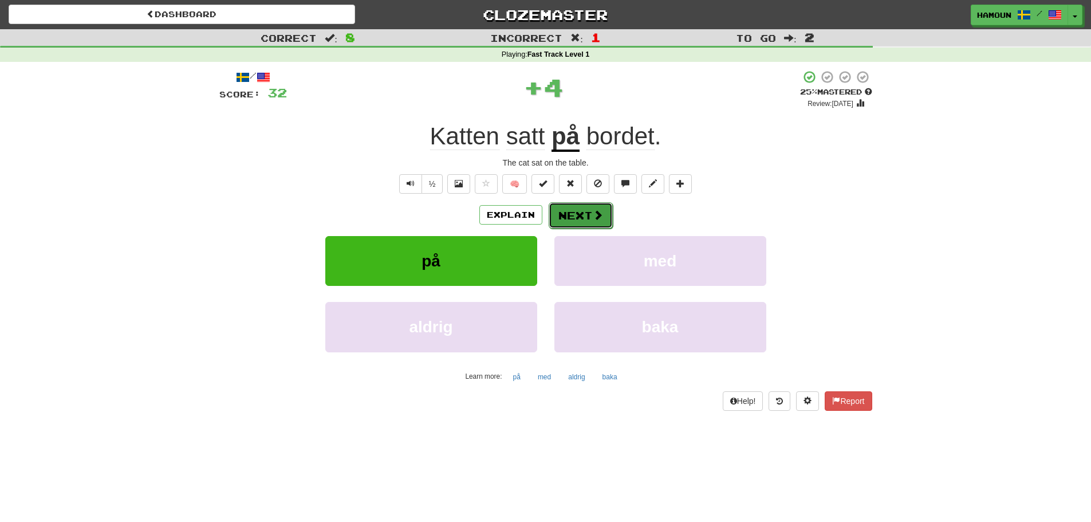
click at [596, 207] on button "Next" at bounding box center [581, 215] width 64 height 26
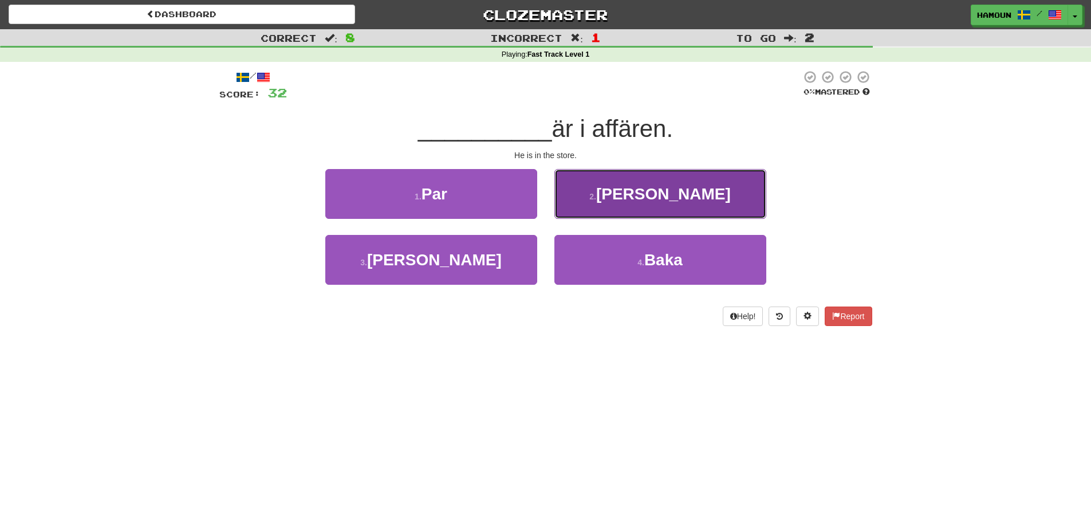
click at [635, 190] on button "2 . Han" at bounding box center [661, 194] width 212 height 50
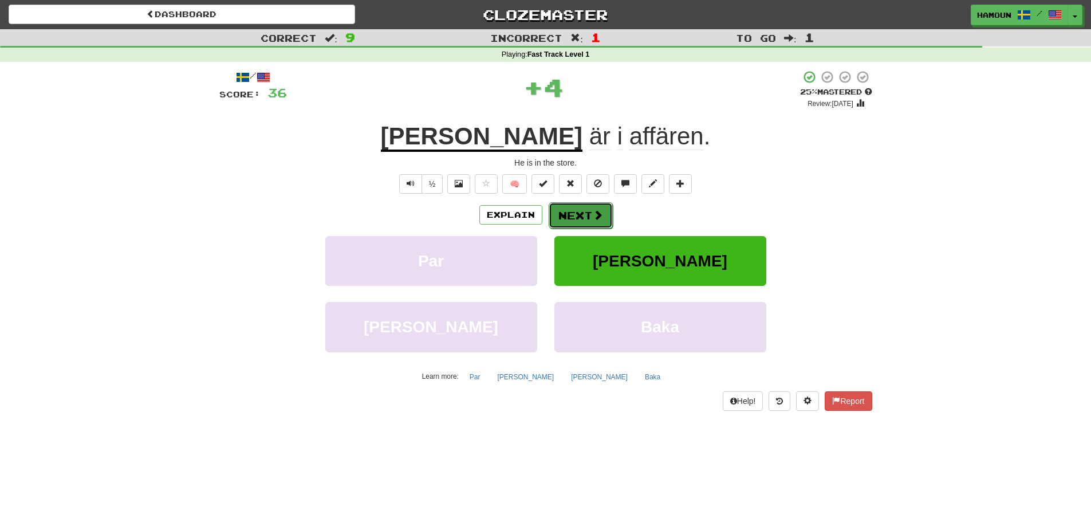
click at [604, 214] on button "Next" at bounding box center [581, 215] width 64 height 26
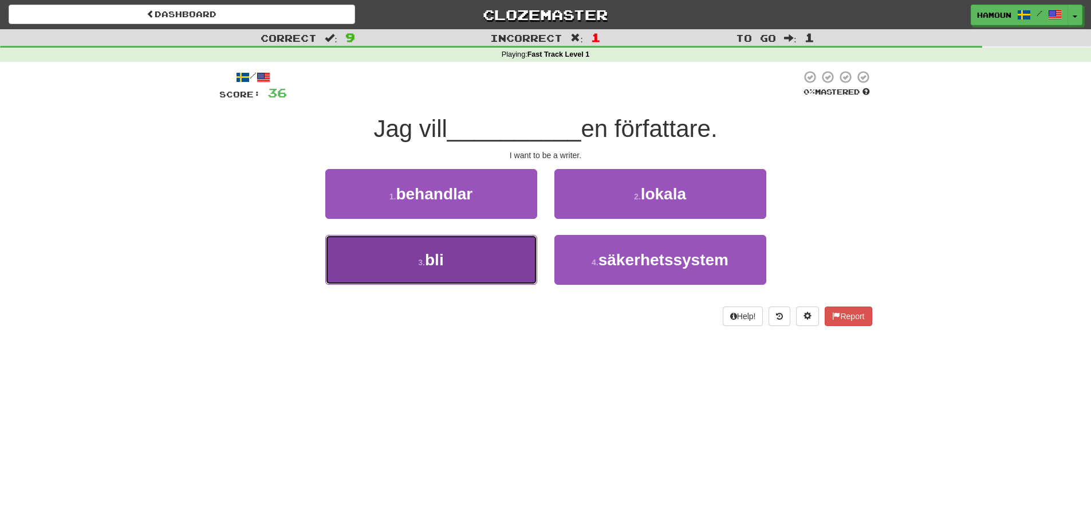
click at [508, 262] on button "3 . bli" at bounding box center [431, 260] width 212 height 50
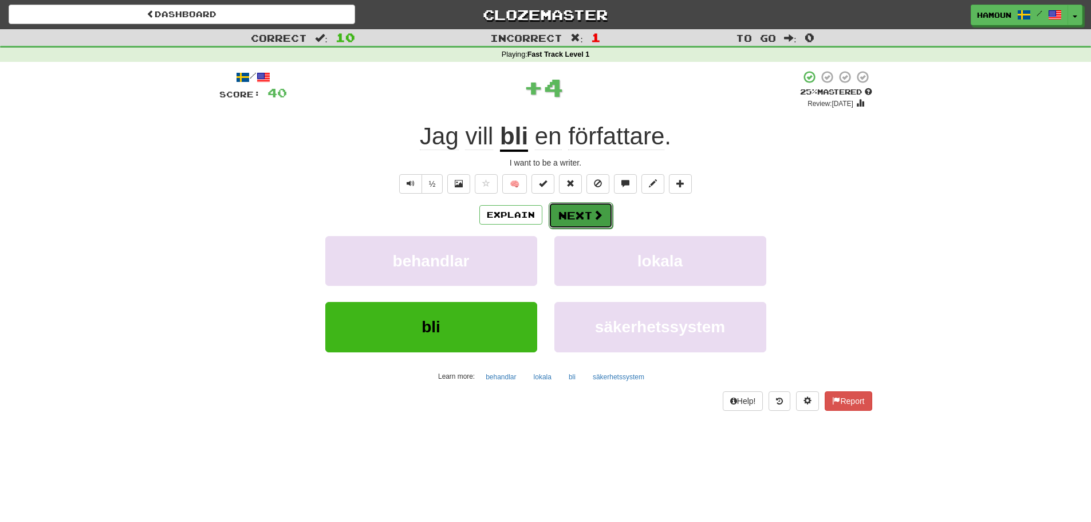
click at [603, 210] on button "Next" at bounding box center [581, 215] width 64 height 26
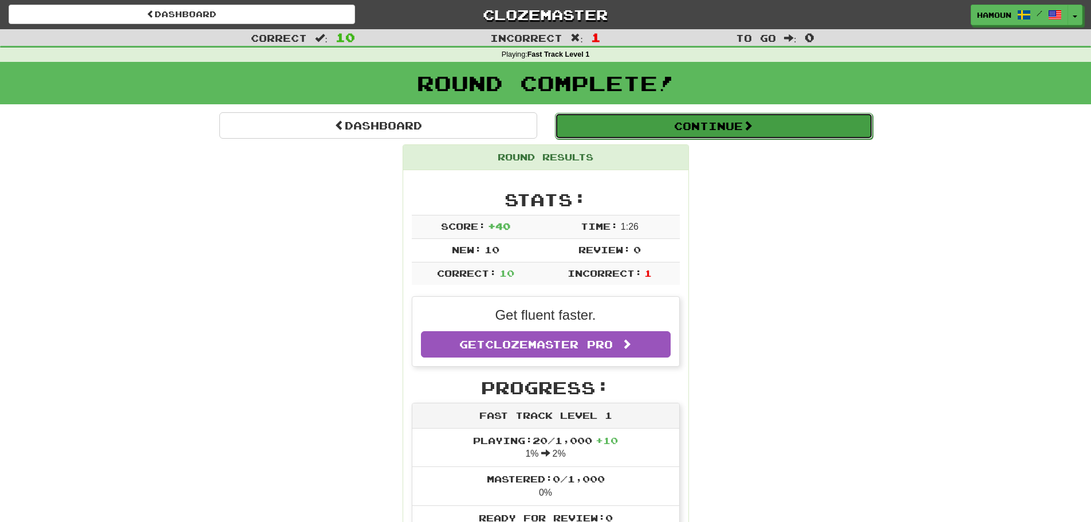
click at [685, 132] on button "Continue" at bounding box center [714, 126] width 318 height 26
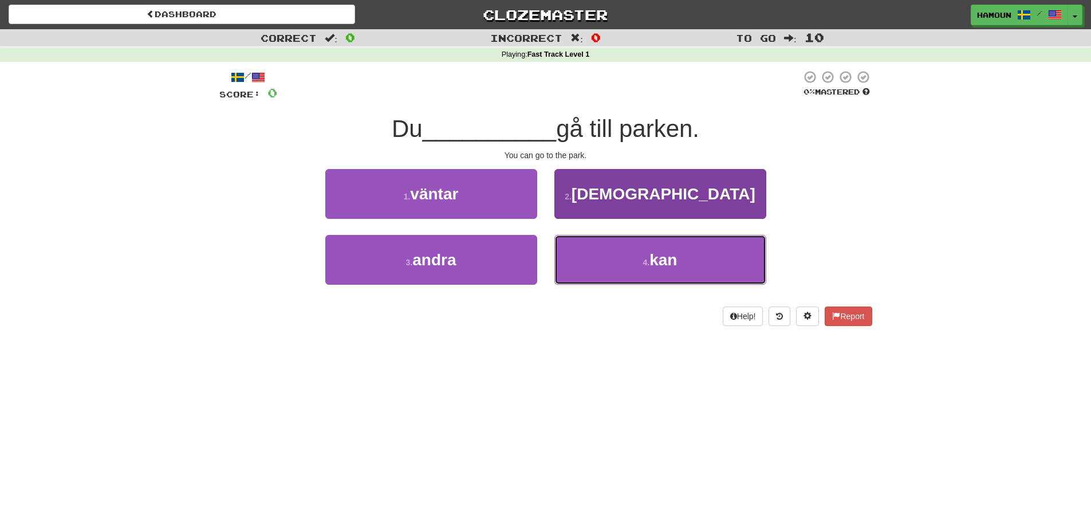
click at [559, 244] on button "4 . kan" at bounding box center [661, 260] width 212 height 50
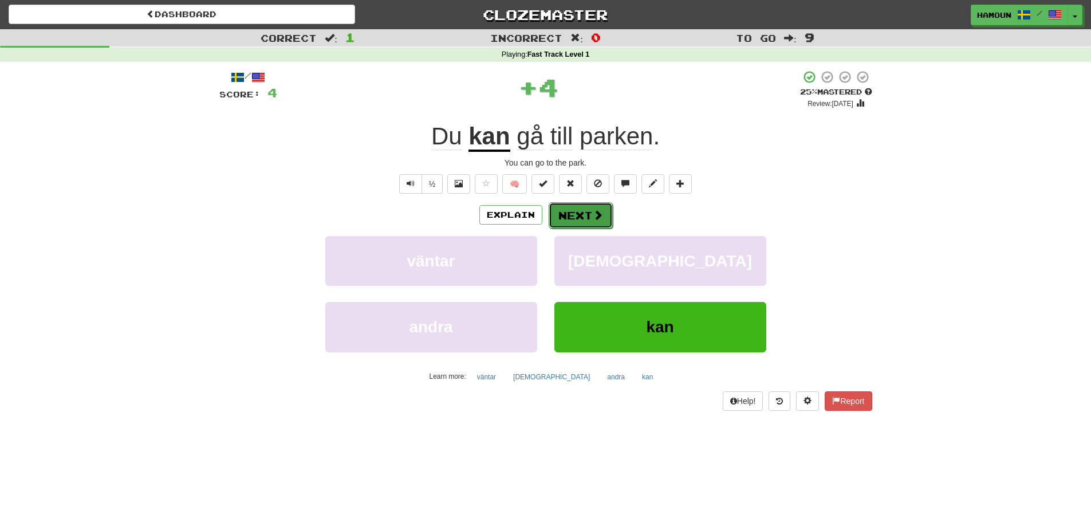
click at [580, 211] on button "Next" at bounding box center [581, 215] width 64 height 26
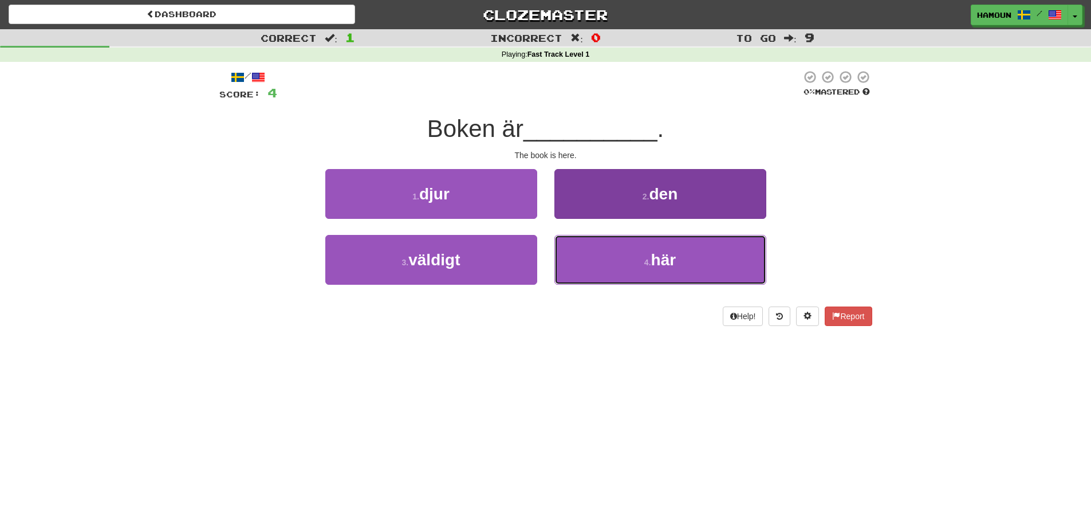
click at [597, 256] on button "4 . här" at bounding box center [661, 260] width 212 height 50
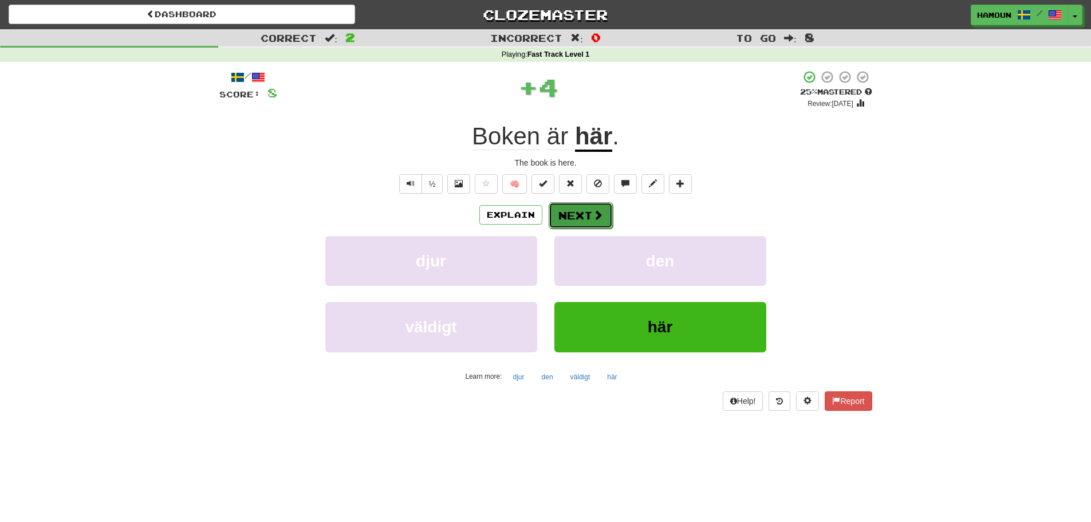
click at [581, 219] on button "Next" at bounding box center [581, 215] width 64 height 26
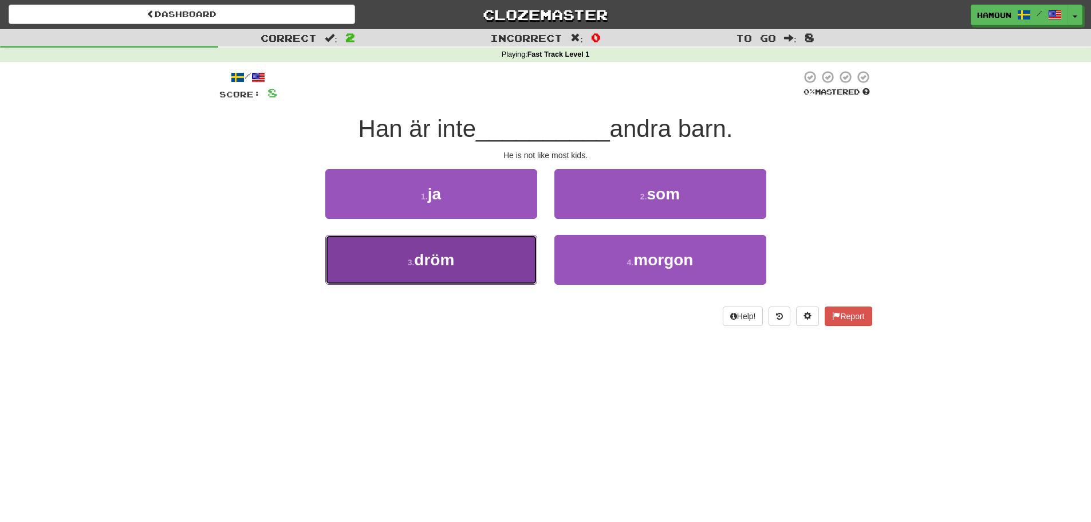
click at [502, 280] on button "3 . dröm" at bounding box center [431, 260] width 212 height 50
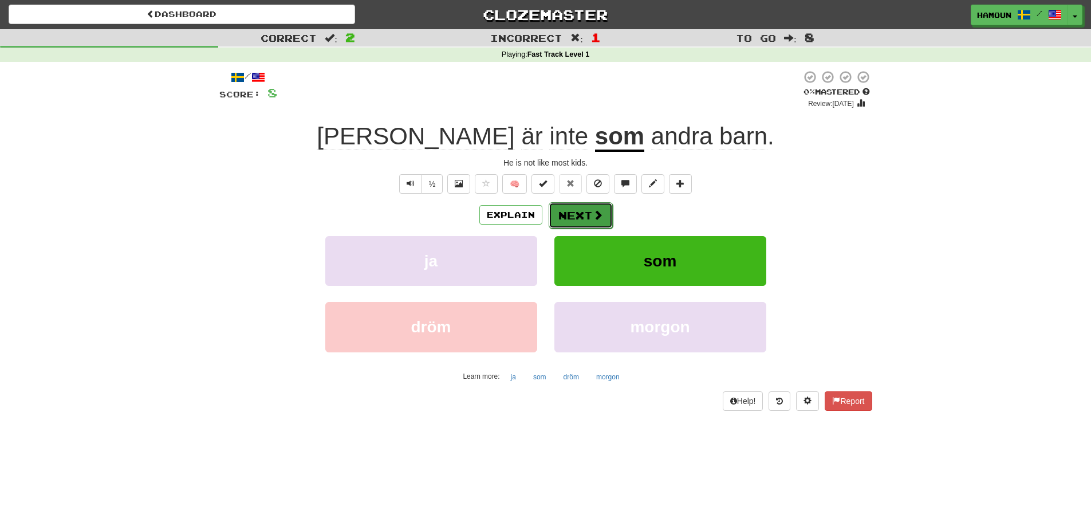
drag, startPoint x: 582, startPoint y: 215, endPoint x: 581, endPoint y: 209, distance: 6.3
click at [581, 209] on button "Next" at bounding box center [581, 215] width 64 height 26
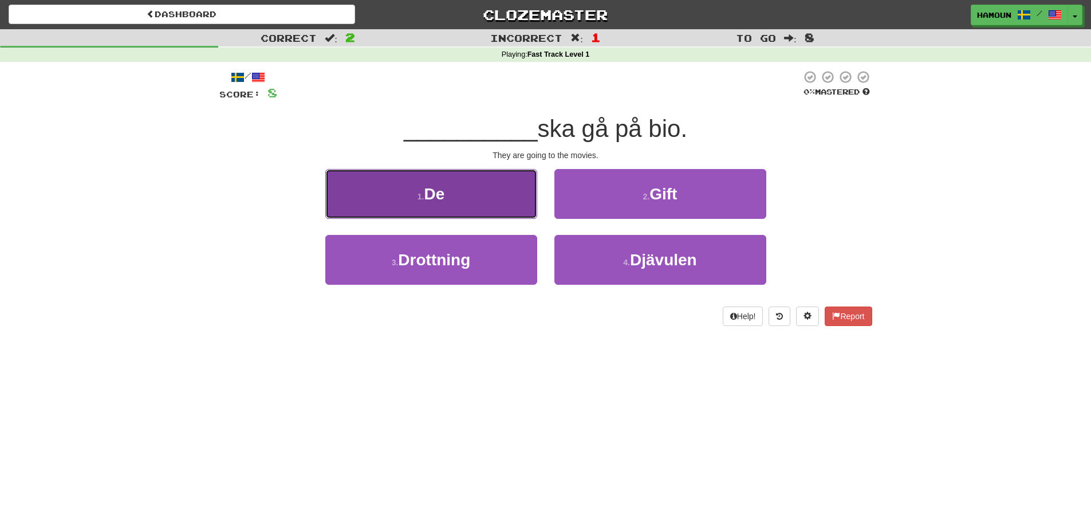
click at [500, 205] on button "1 . De" at bounding box center [431, 194] width 212 height 50
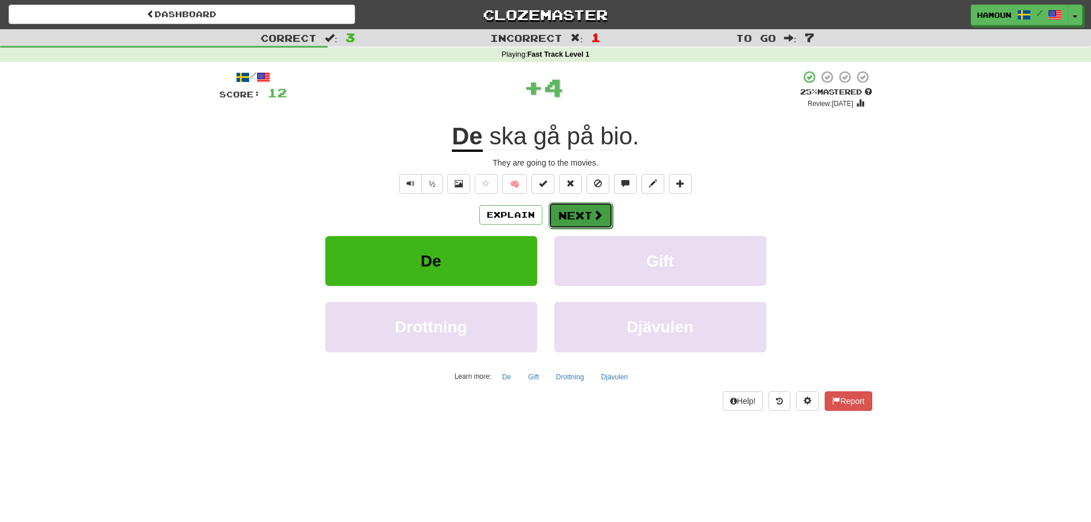
click at [604, 213] on button "Next" at bounding box center [581, 215] width 64 height 26
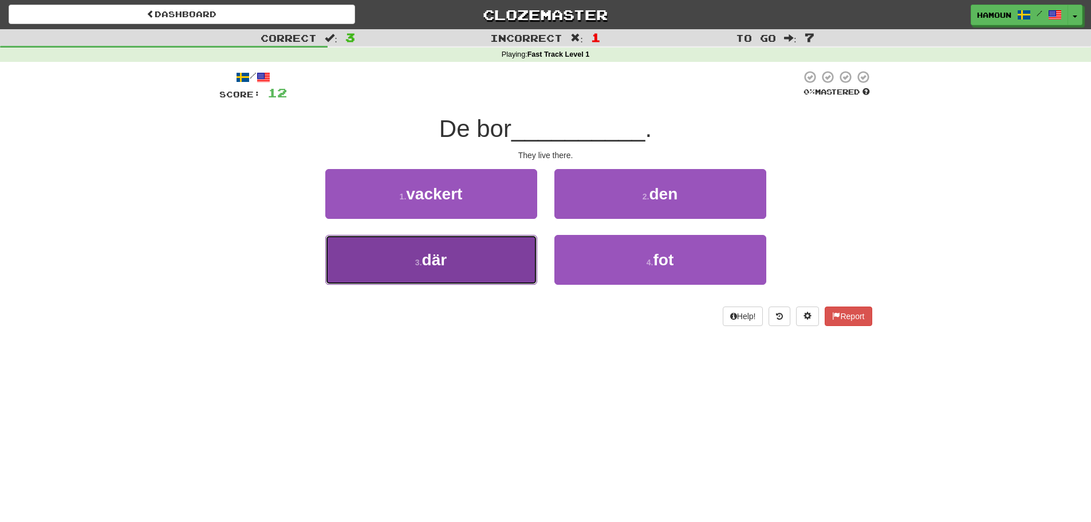
click at [489, 272] on button "3 . där" at bounding box center [431, 260] width 212 height 50
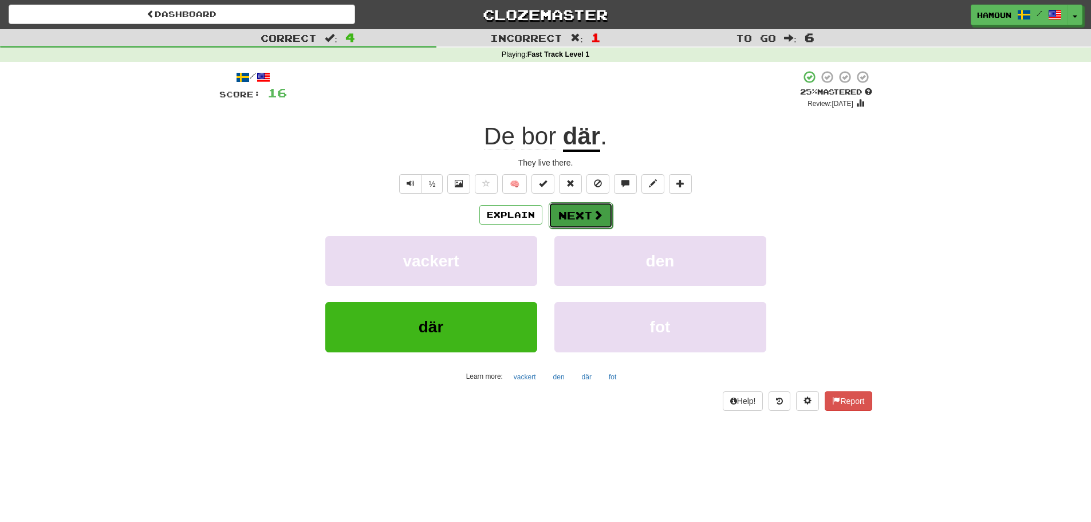
click at [598, 206] on button "Next" at bounding box center [581, 215] width 64 height 26
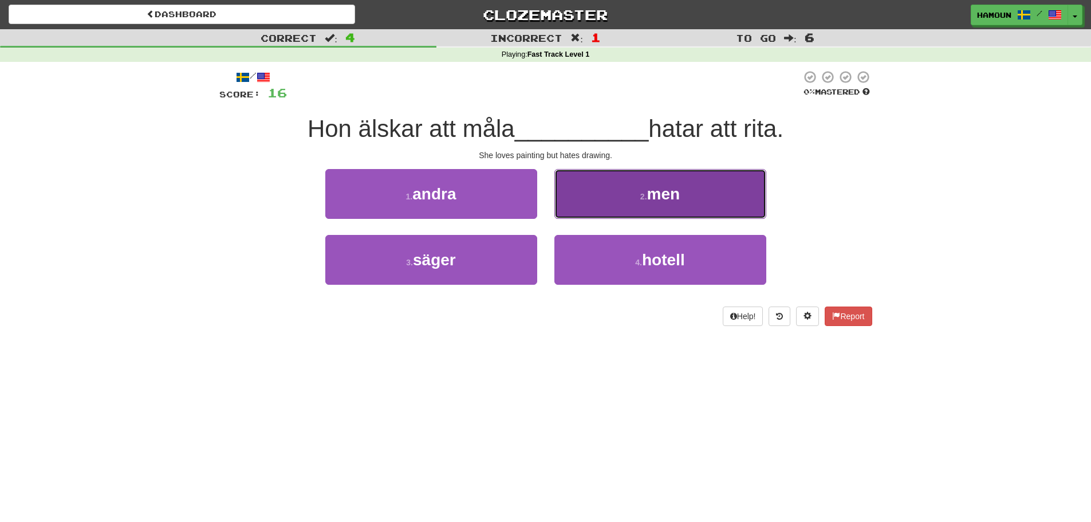
click at [632, 208] on button "2 . men" at bounding box center [661, 194] width 212 height 50
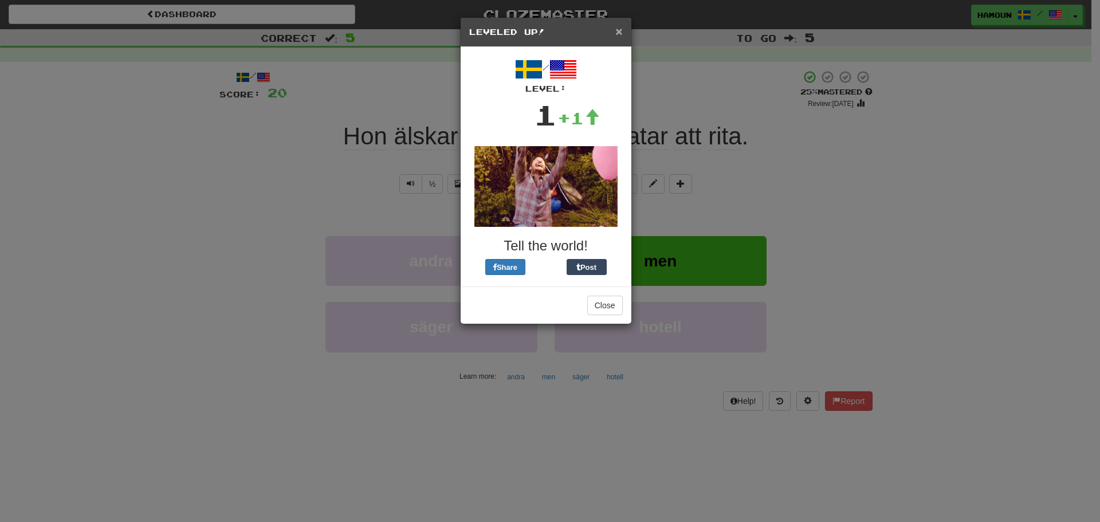
click at [615, 32] on span "×" at bounding box center [618, 31] width 7 height 13
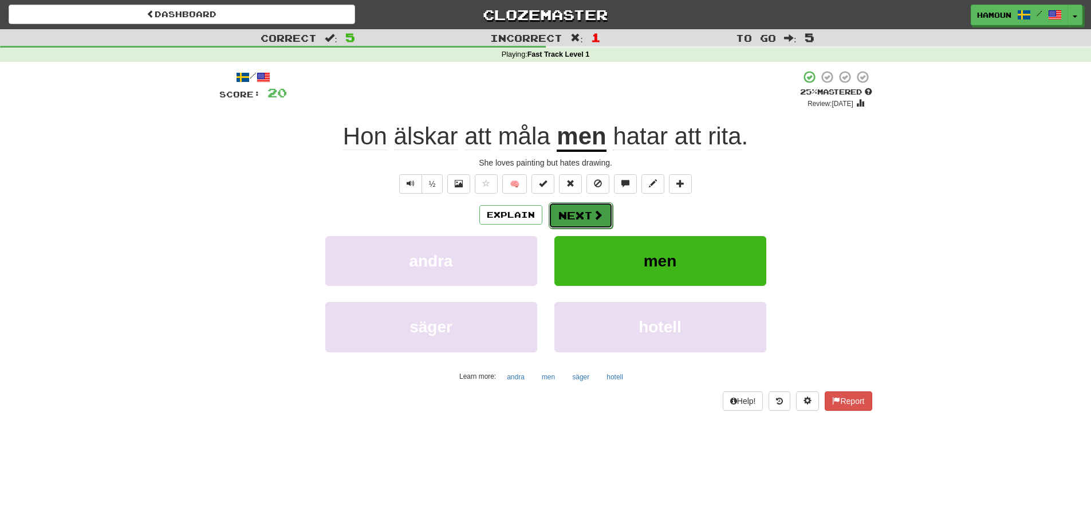
click at [568, 216] on button "Next" at bounding box center [581, 215] width 64 height 26
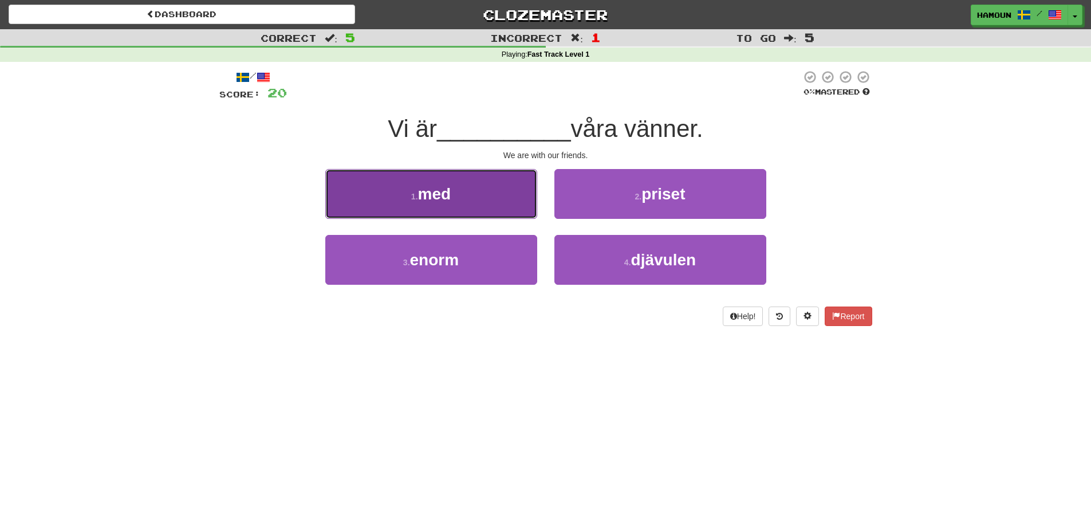
click at [464, 195] on button "1 . med" at bounding box center [431, 194] width 212 height 50
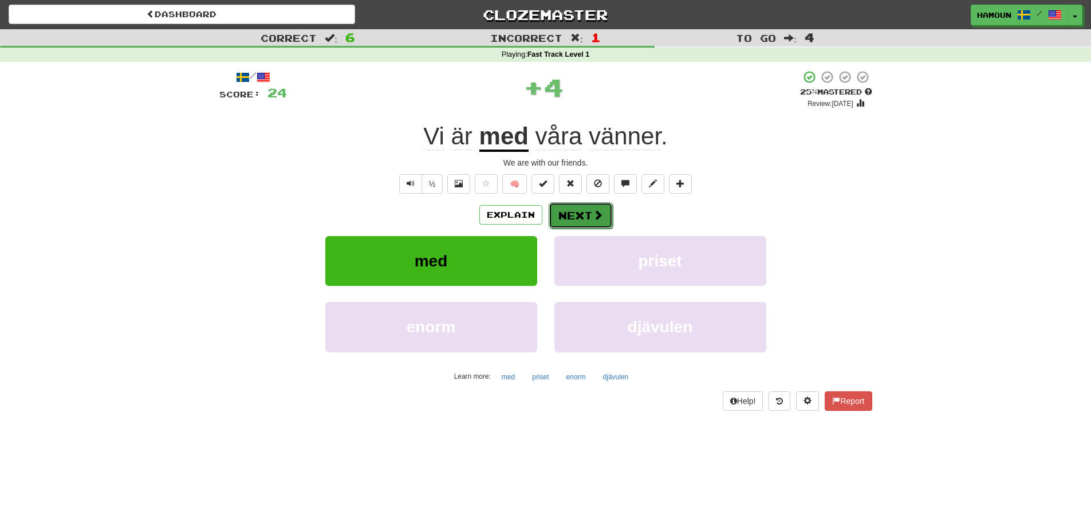
click at [593, 223] on button "Next" at bounding box center [581, 215] width 64 height 26
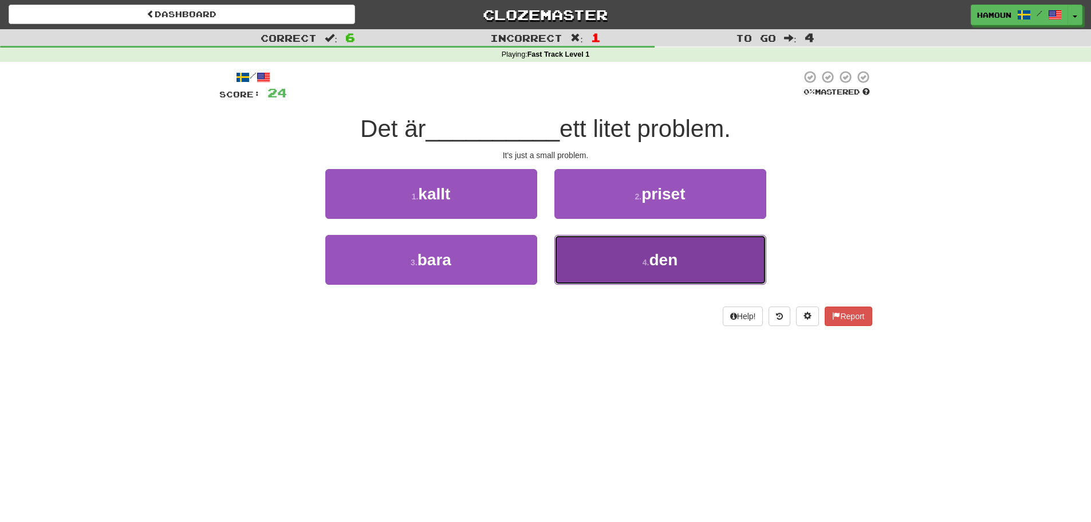
click at [580, 264] on button "4 . den" at bounding box center [661, 260] width 212 height 50
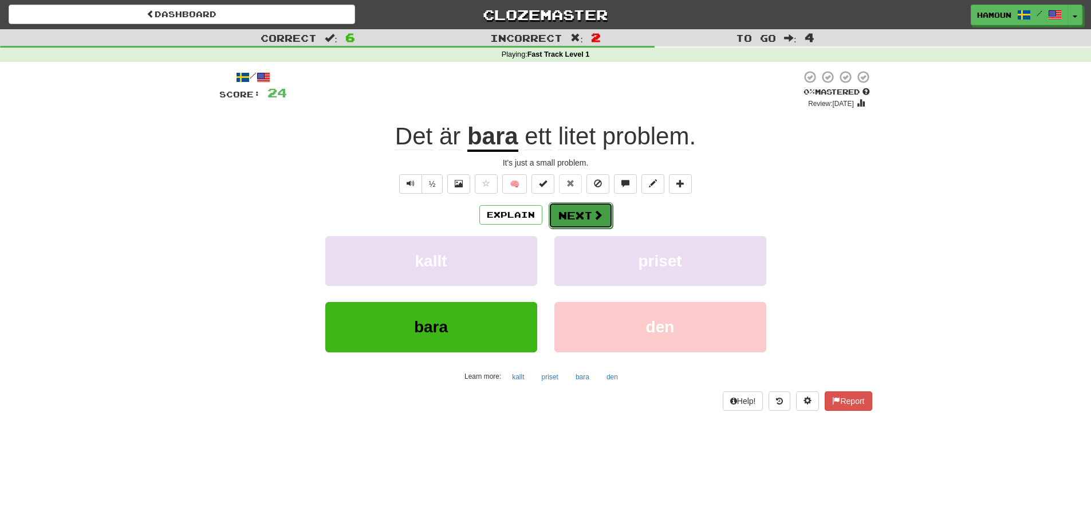
click at [564, 221] on button "Next" at bounding box center [581, 215] width 64 height 26
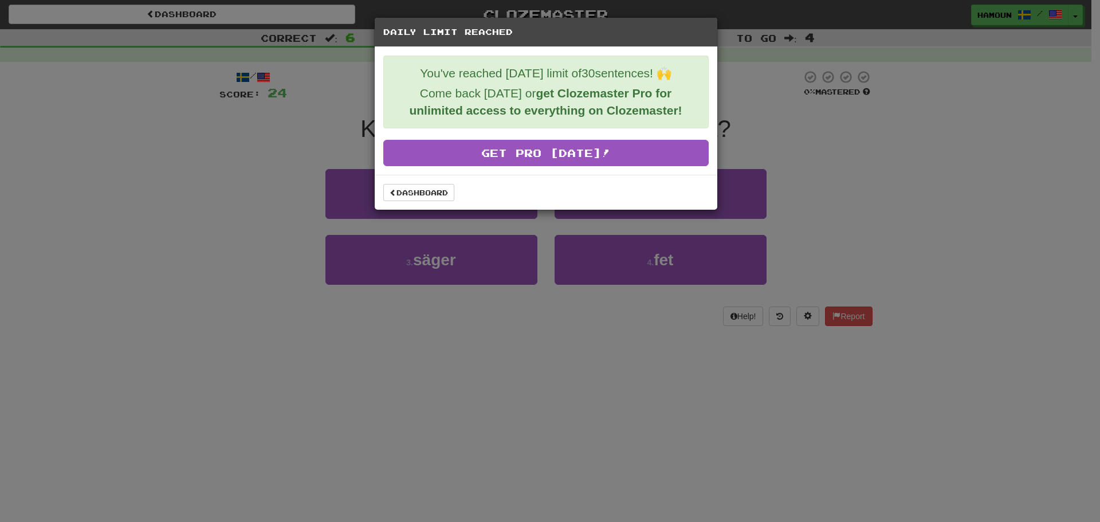
click at [612, 349] on div "Daily Limit Reached You've reached [DATE] limit of 30 sentences! 🙌 Come back [D…" at bounding box center [550, 261] width 1100 height 522
click at [444, 197] on link "Dashboard" at bounding box center [418, 192] width 71 height 17
